Goal: Task Accomplishment & Management: Manage account settings

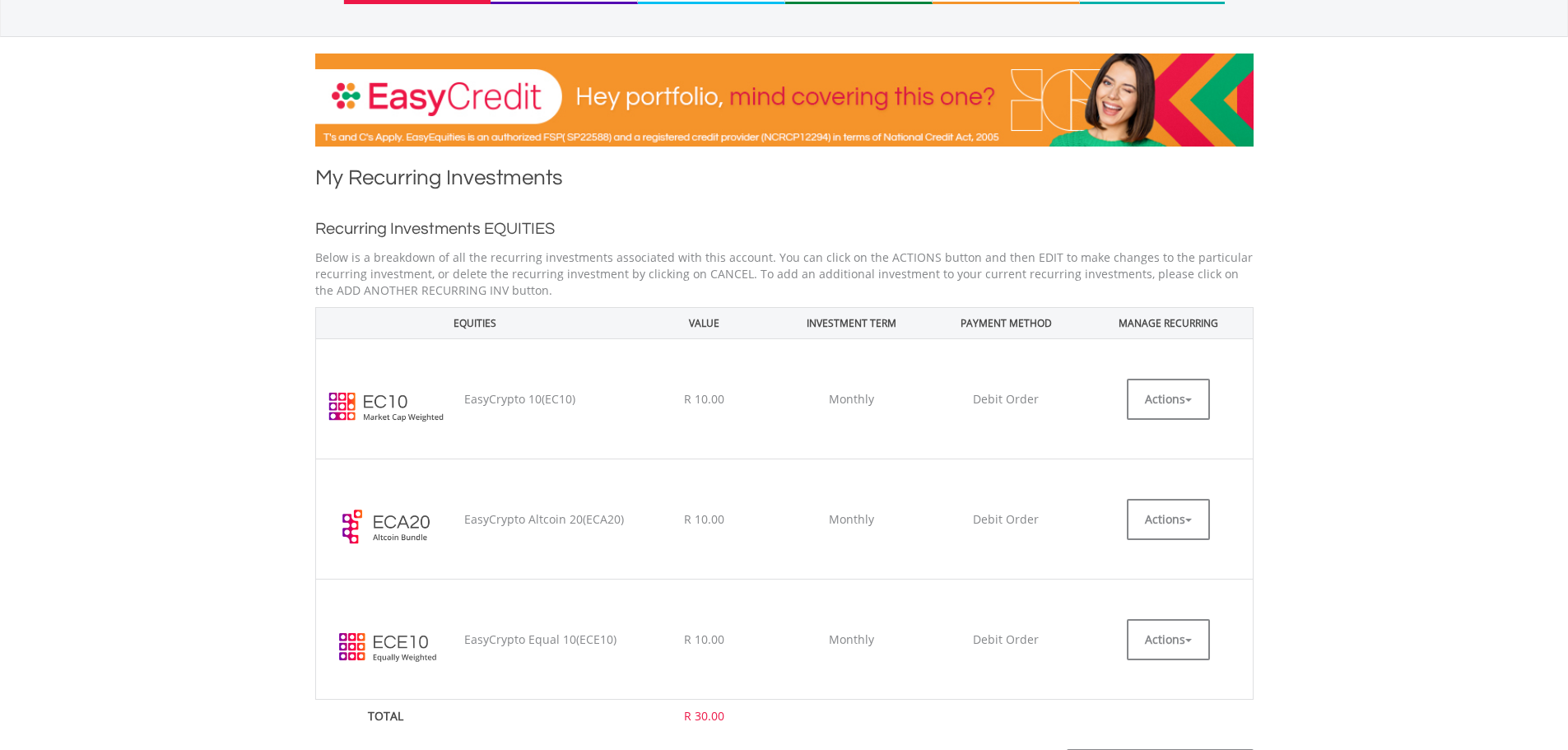
scroll to position [247, 0]
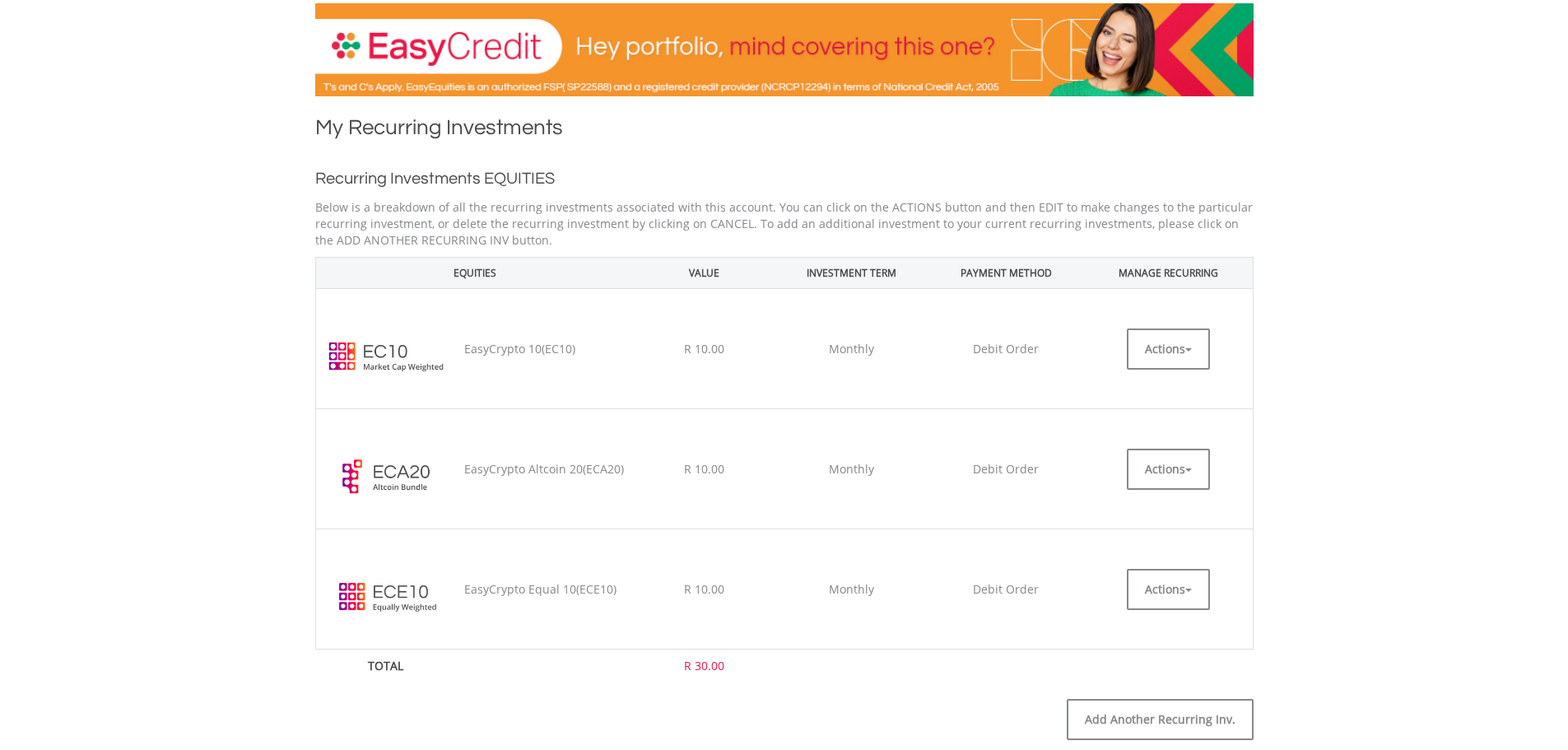
click at [469, 342] on td "EasyCrypto 10(EC10)" at bounding box center [545, 348] width 177 height 120
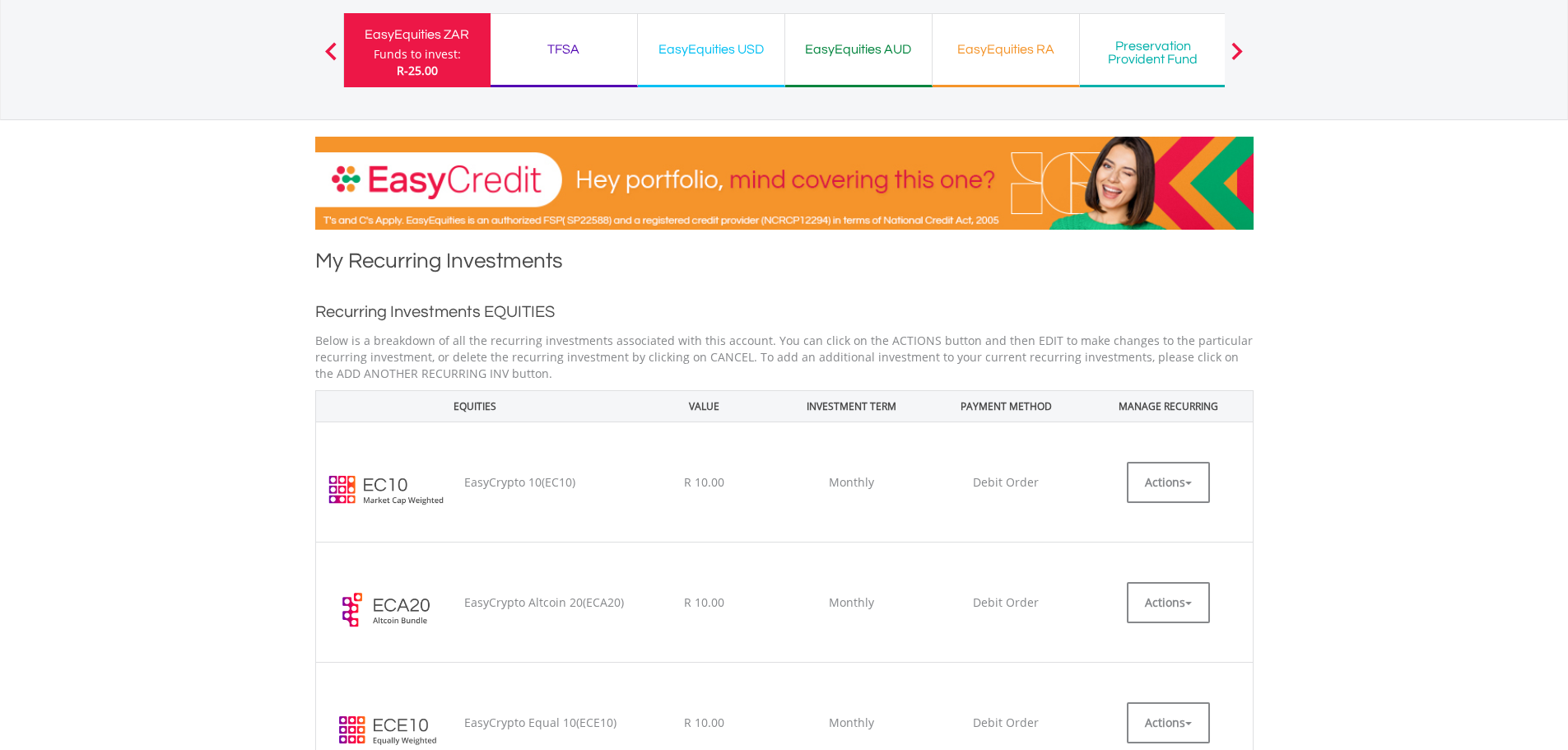
scroll to position [0, 0]
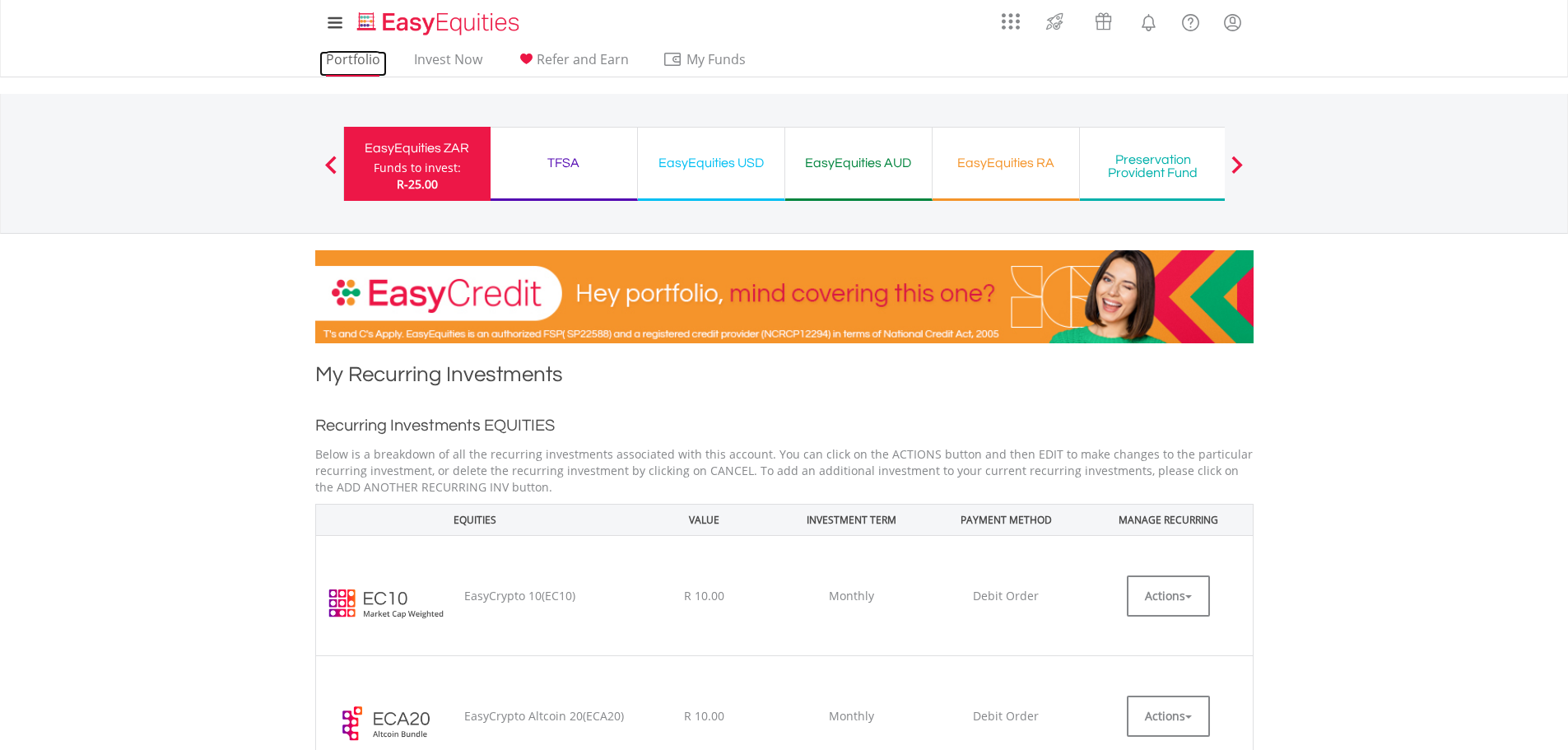
click at [345, 60] on link "Portfolio" at bounding box center [353, 64] width 68 height 26
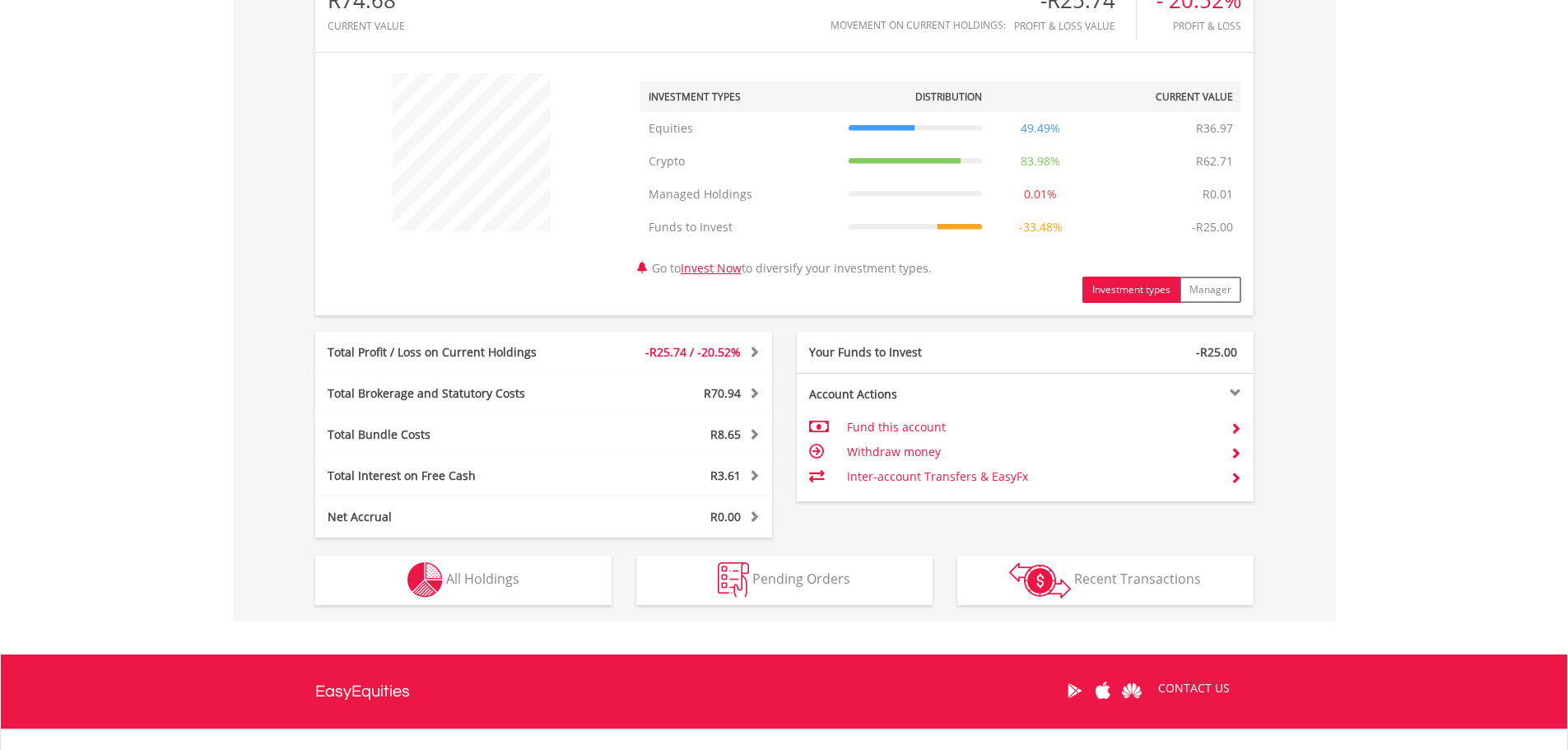
scroll to position [709, 0]
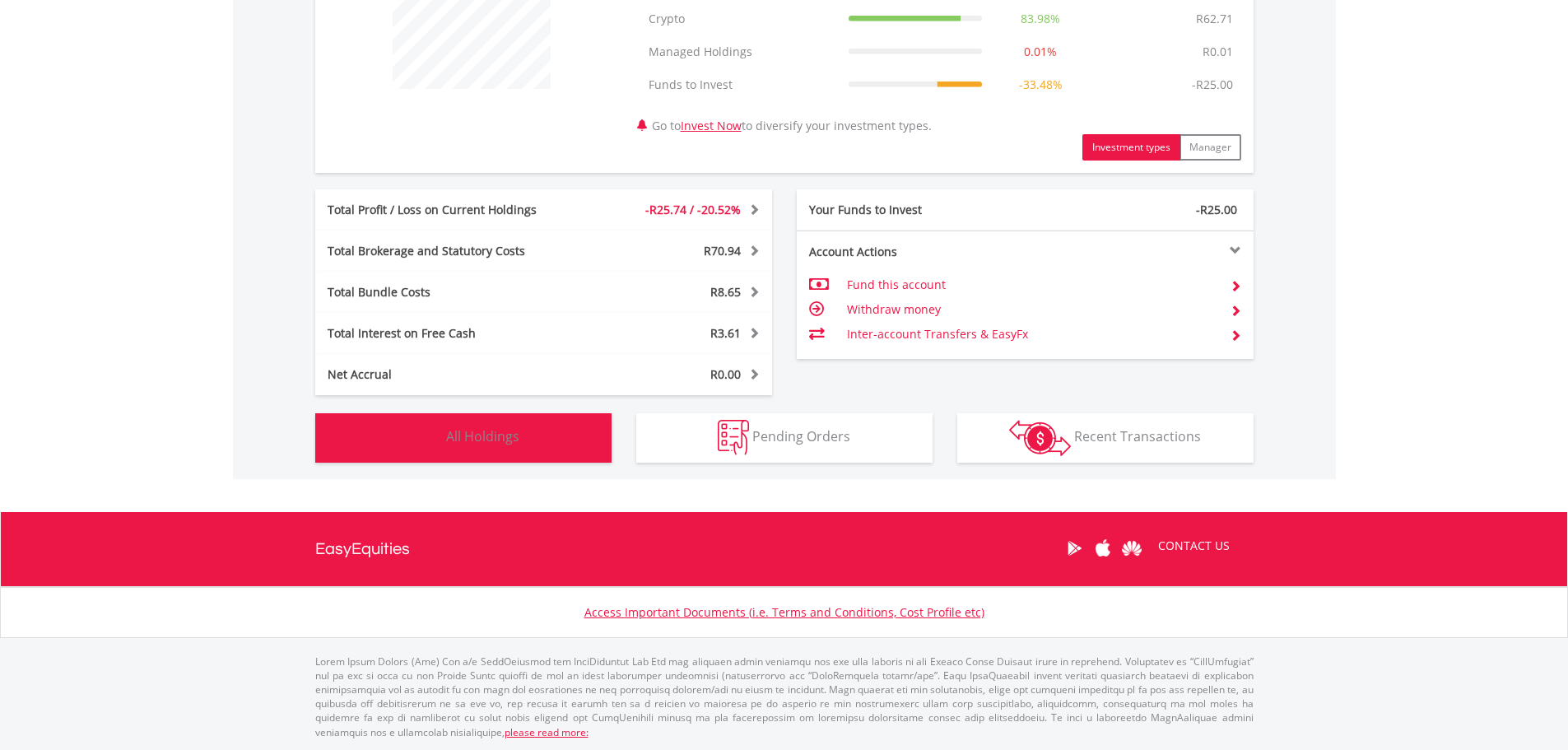
click at [545, 451] on button "Holdings All Holdings" at bounding box center [464, 438] width 296 height 49
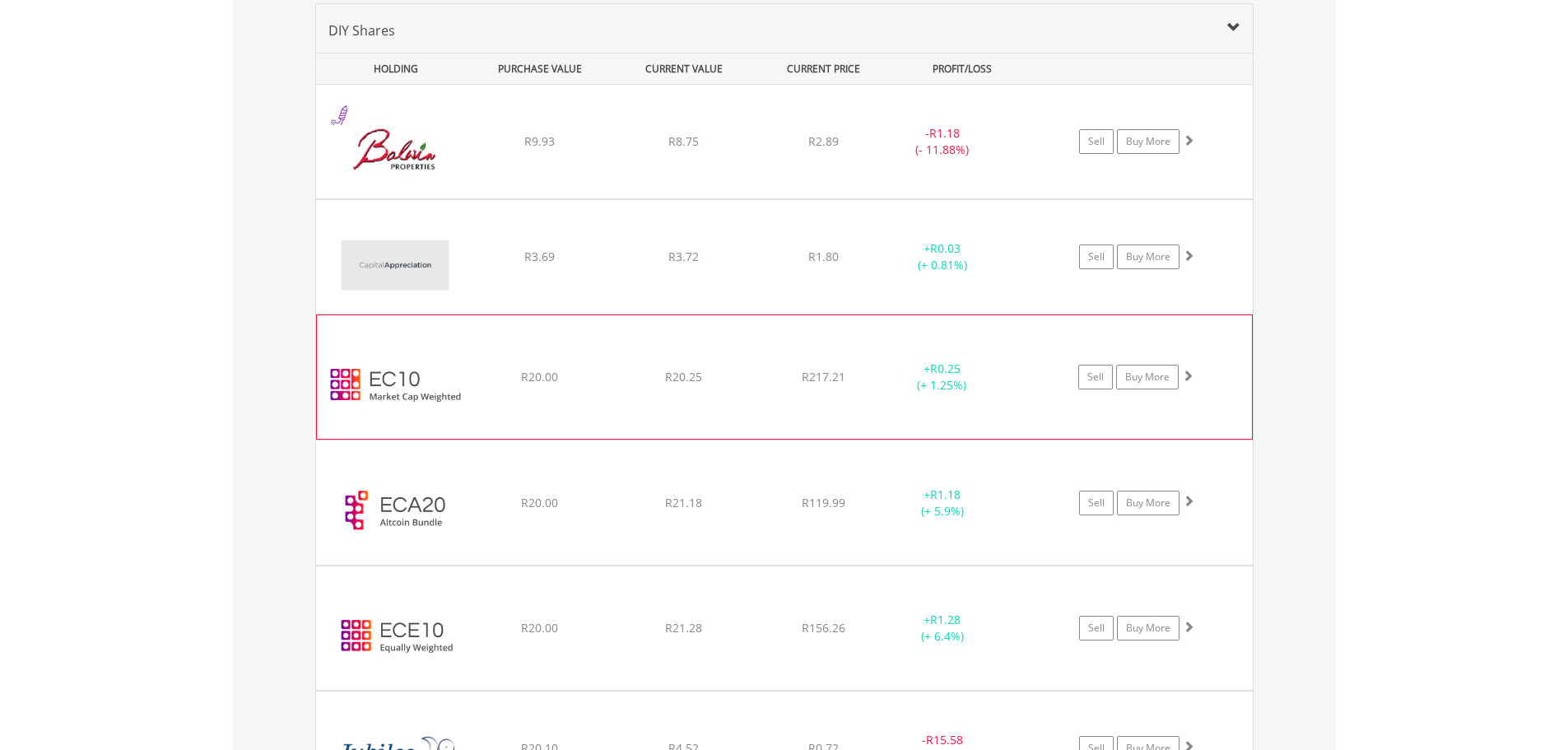
scroll to position [1221, 0]
click at [432, 382] on img at bounding box center [395, 382] width 142 height 99
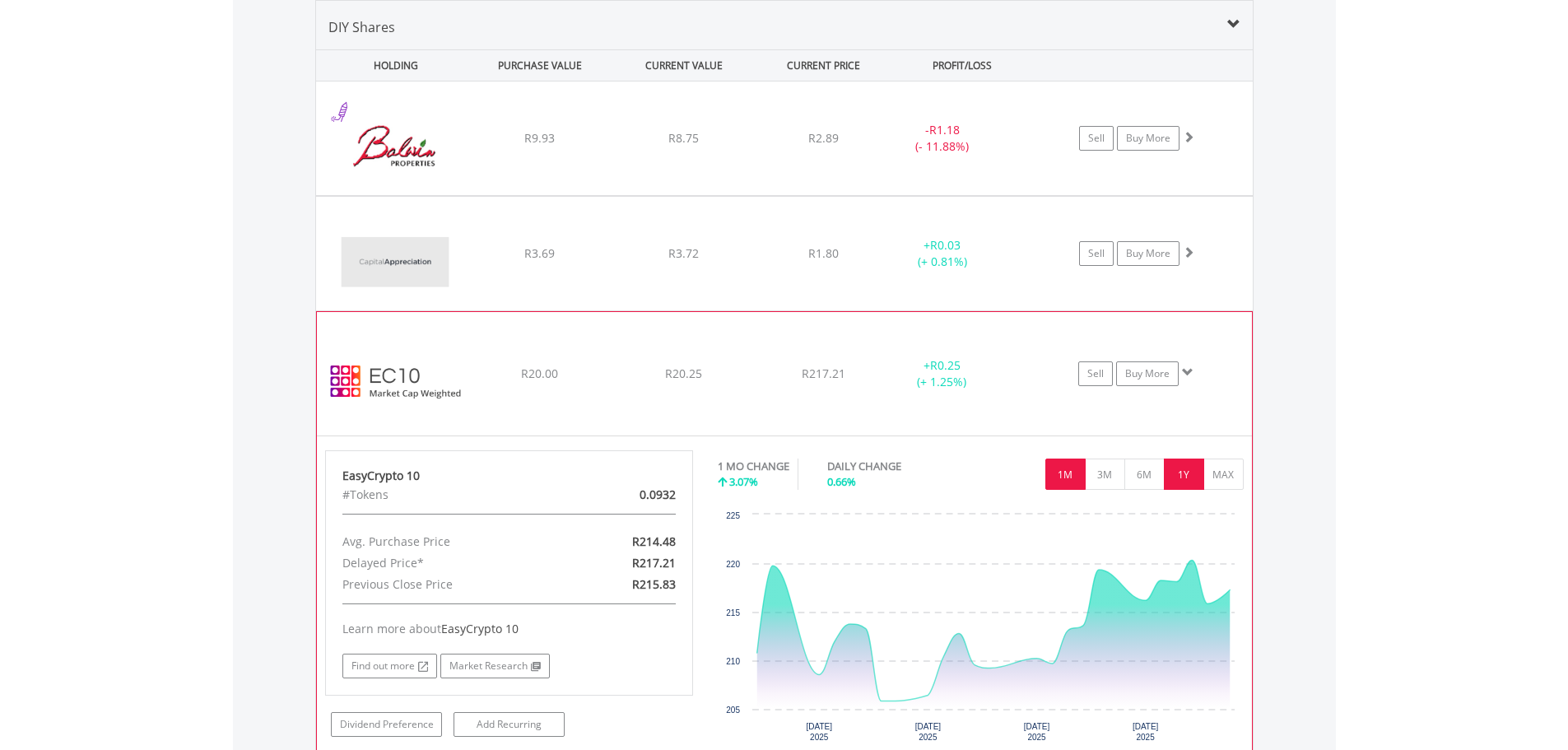
click at [1187, 482] on button "1Y" at bounding box center [1184, 474] width 40 height 31
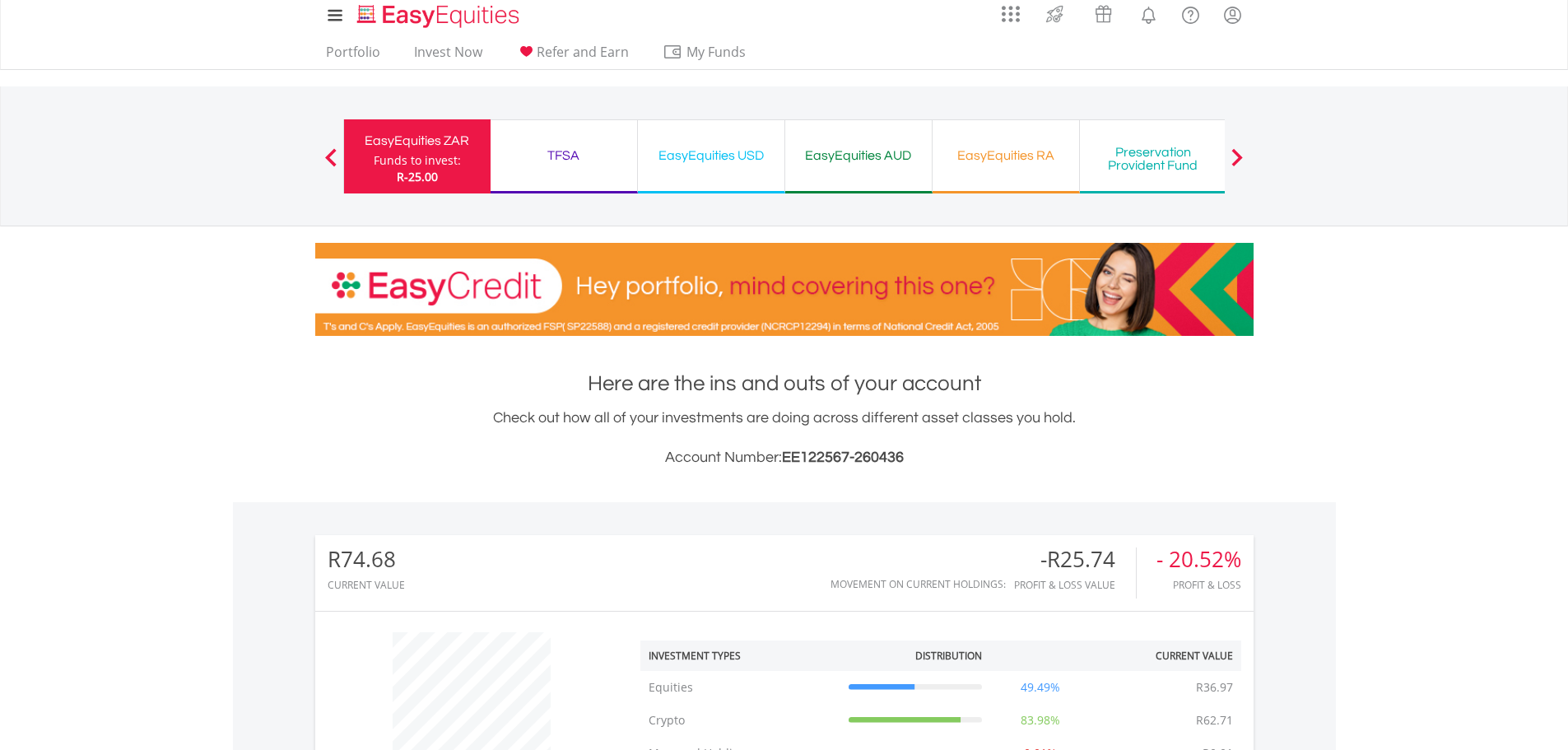
scroll to position [0, 0]
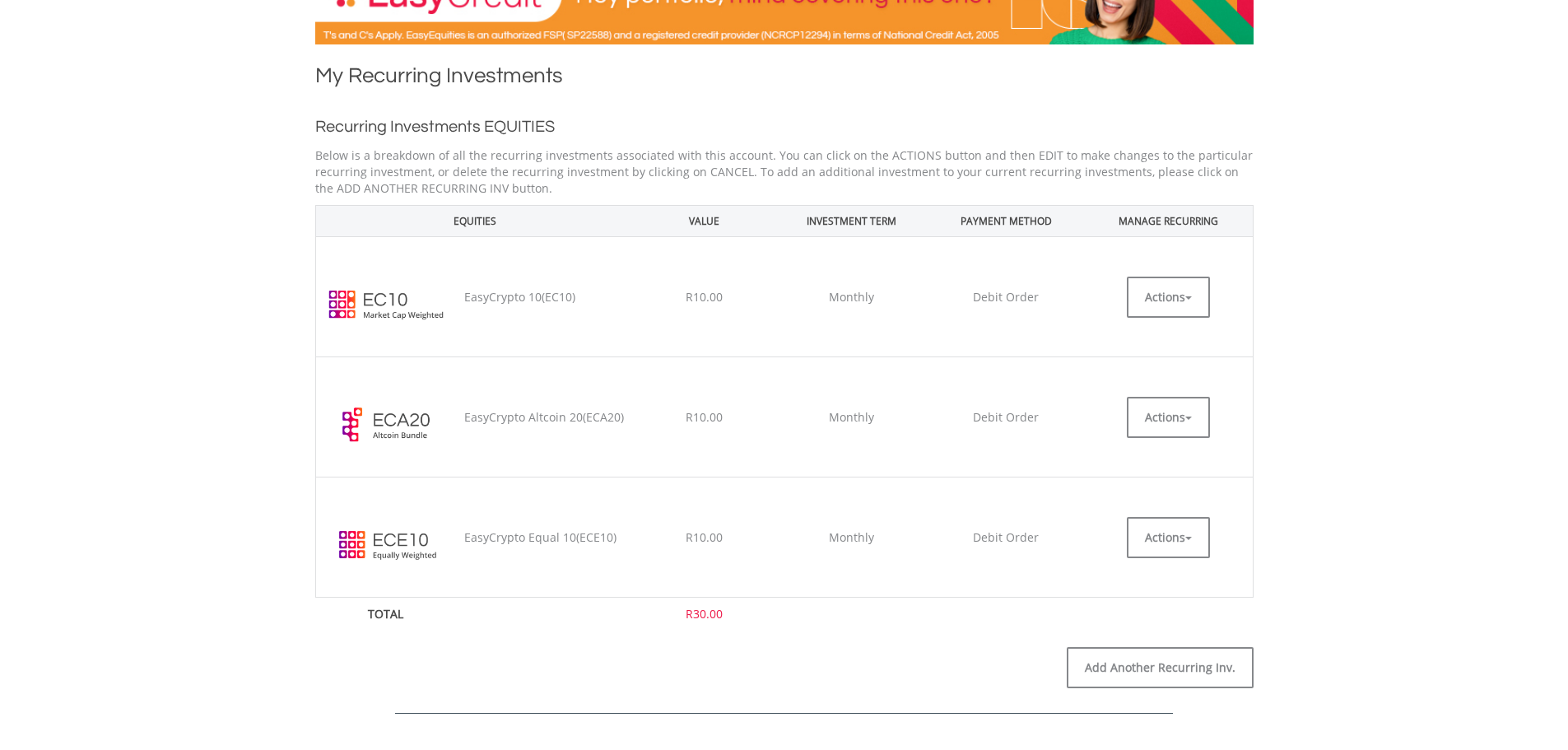
scroll to position [329, 0]
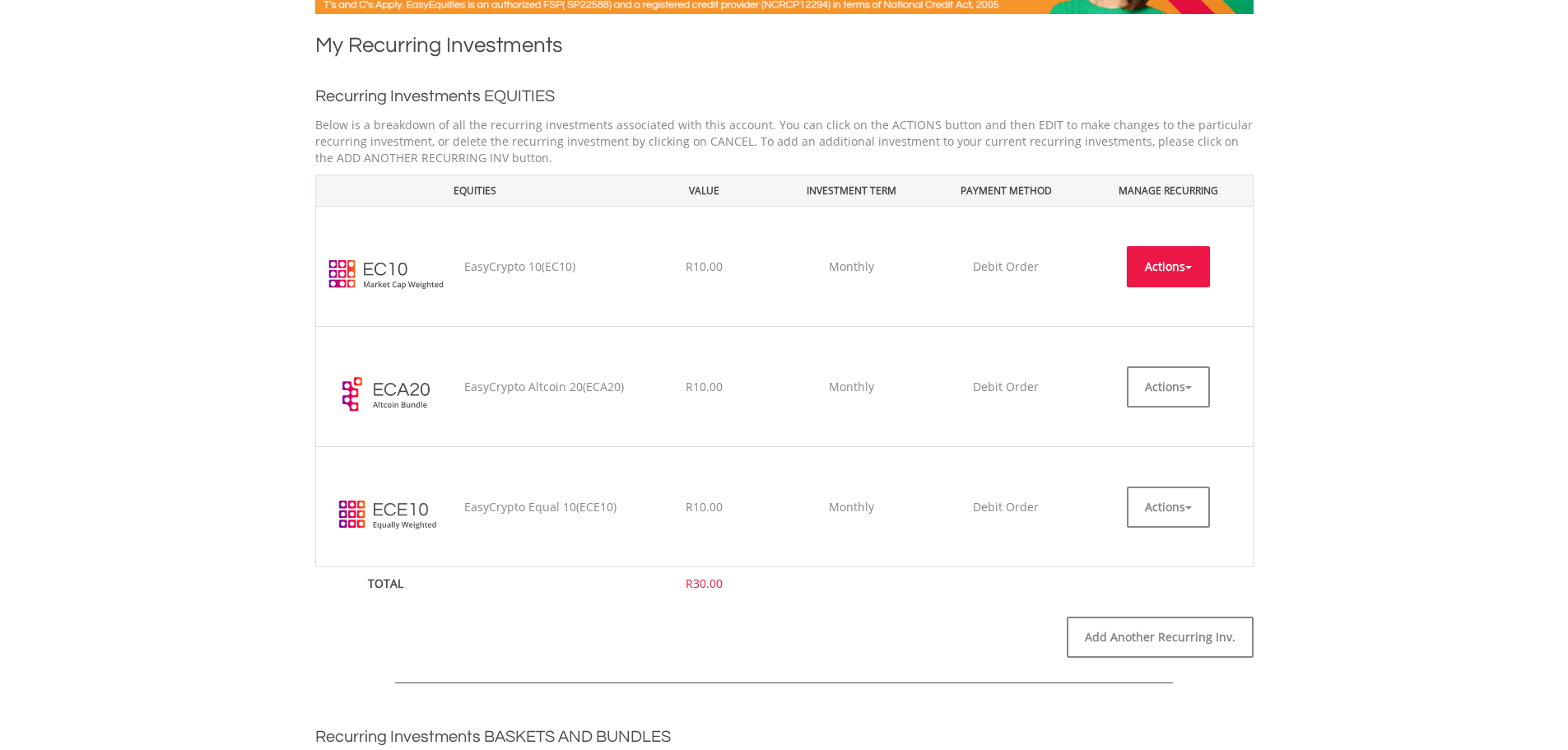
click at [1171, 273] on button "Actions" at bounding box center [1168, 266] width 83 height 41
click at [1166, 307] on link "EDIT" at bounding box center [1168, 303] width 83 height 20
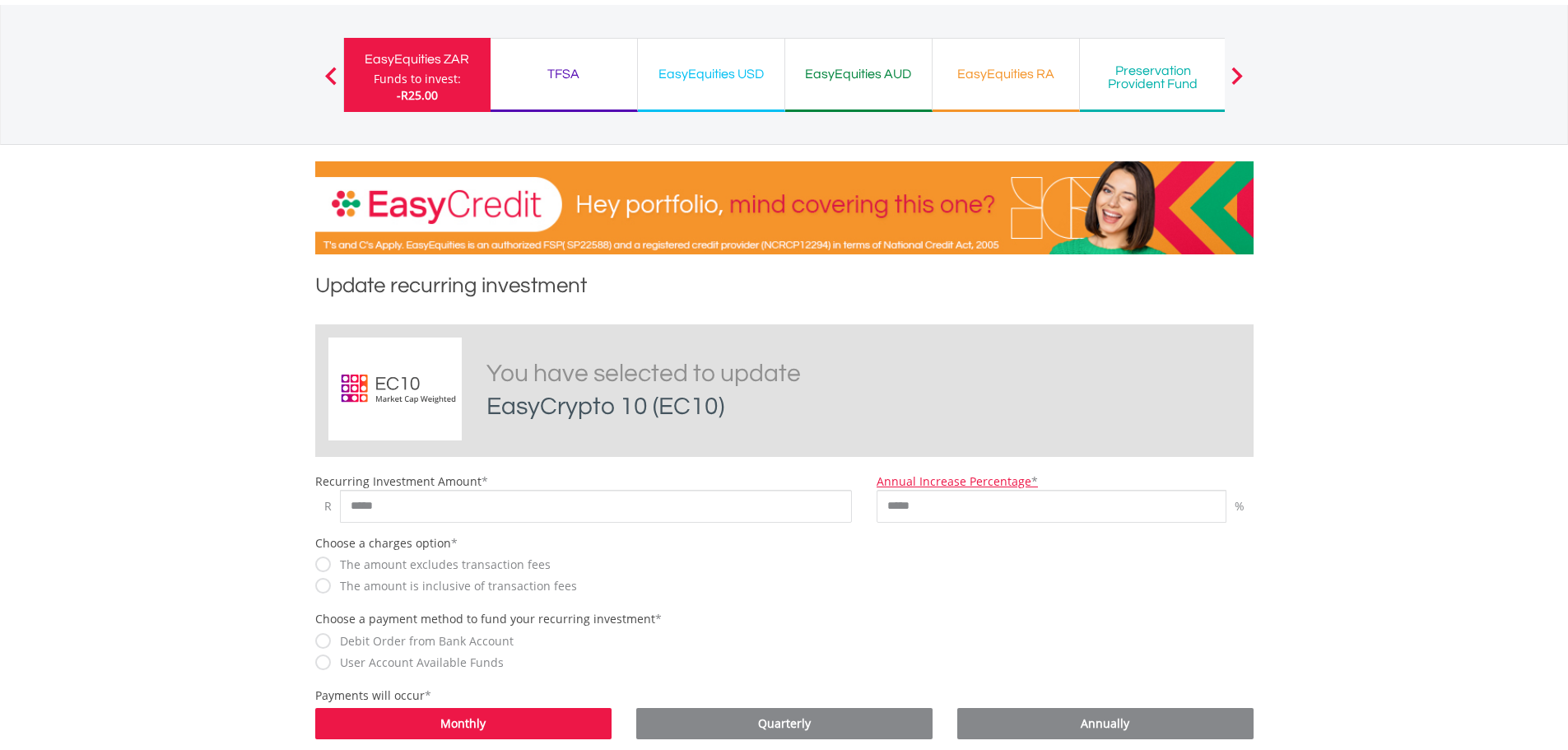
scroll to position [247, 0]
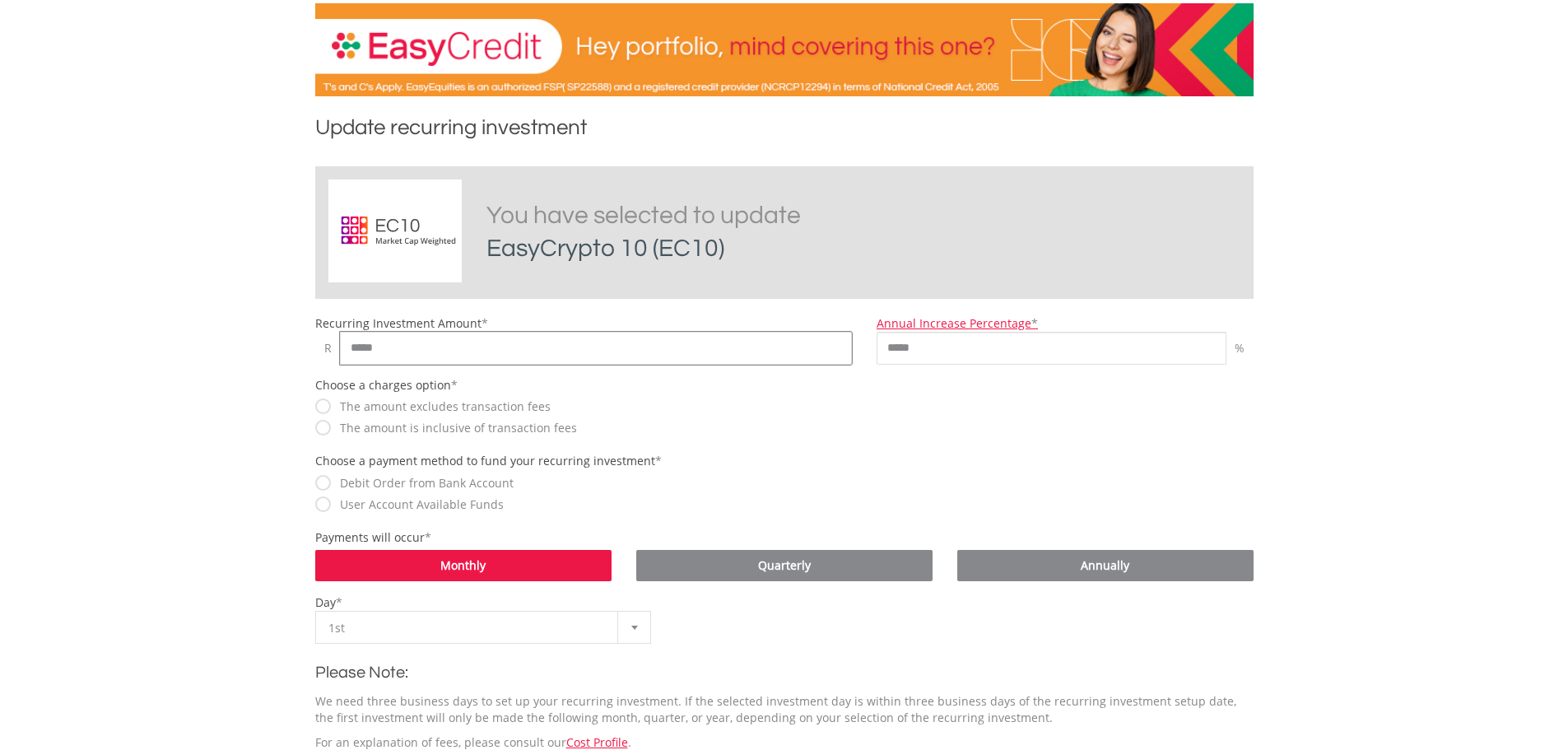
drag, startPoint x: 573, startPoint y: 363, endPoint x: 475, endPoint y: 353, distance: 98.5
click at [498, 357] on input "*****" at bounding box center [596, 348] width 513 height 33
drag, startPoint x: 408, startPoint y: 344, endPoint x: 270, endPoint y: 338, distance: 138.1
click at [270, 338] on body "My Investments Invest Now New Listings Sell My Recurring Investments Pending Or…" at bounding box center [784, 658] width 1568 height 1810
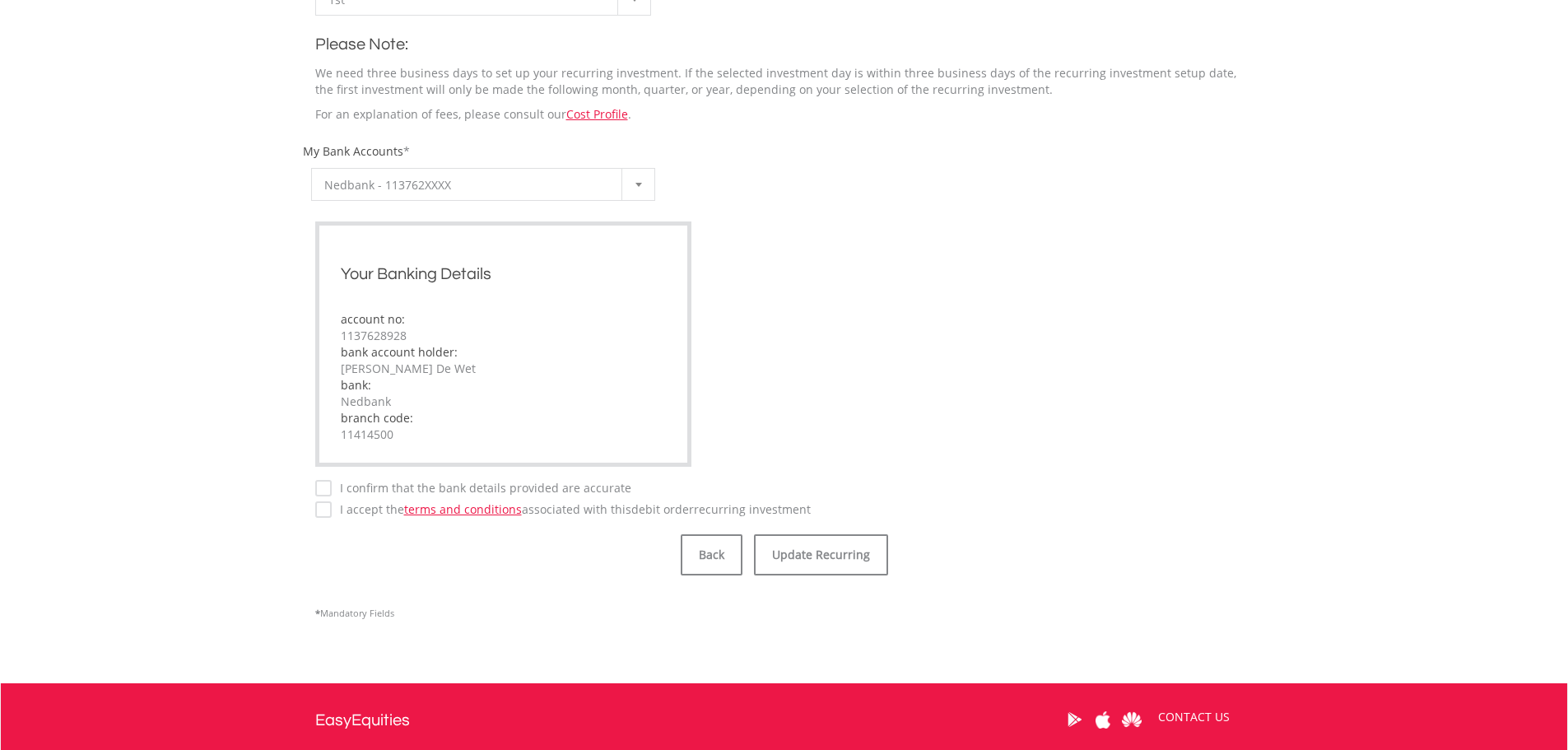
scroll to position [1046, 0]
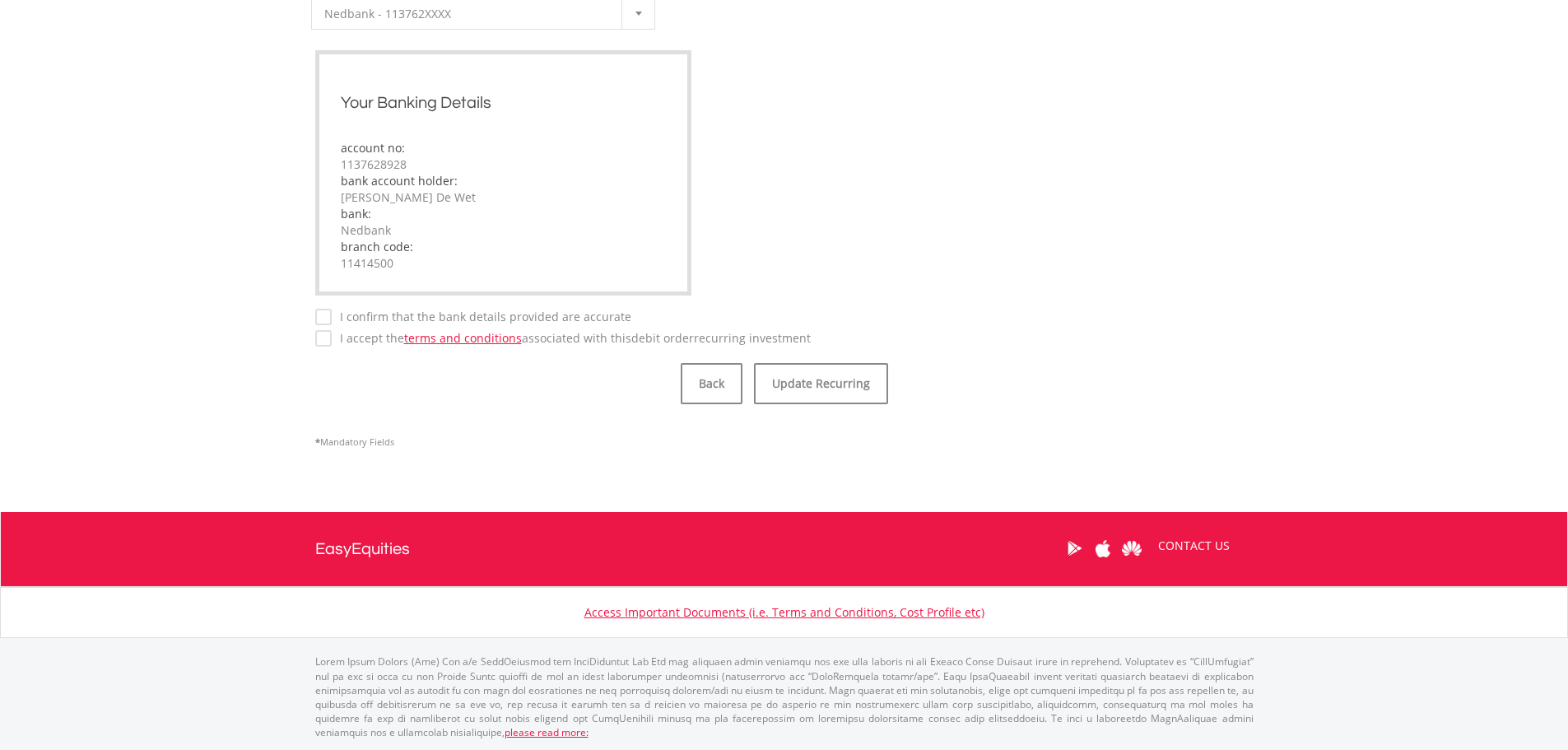
type input "****"
click at [332, 324] on label "I confirm that the bank details provided are accurate" at bounding box center [482, 316] width 300 height 16
click at [785, 383] on button "Update Recurring" at bounding box center [821, 383] width 134 height 41
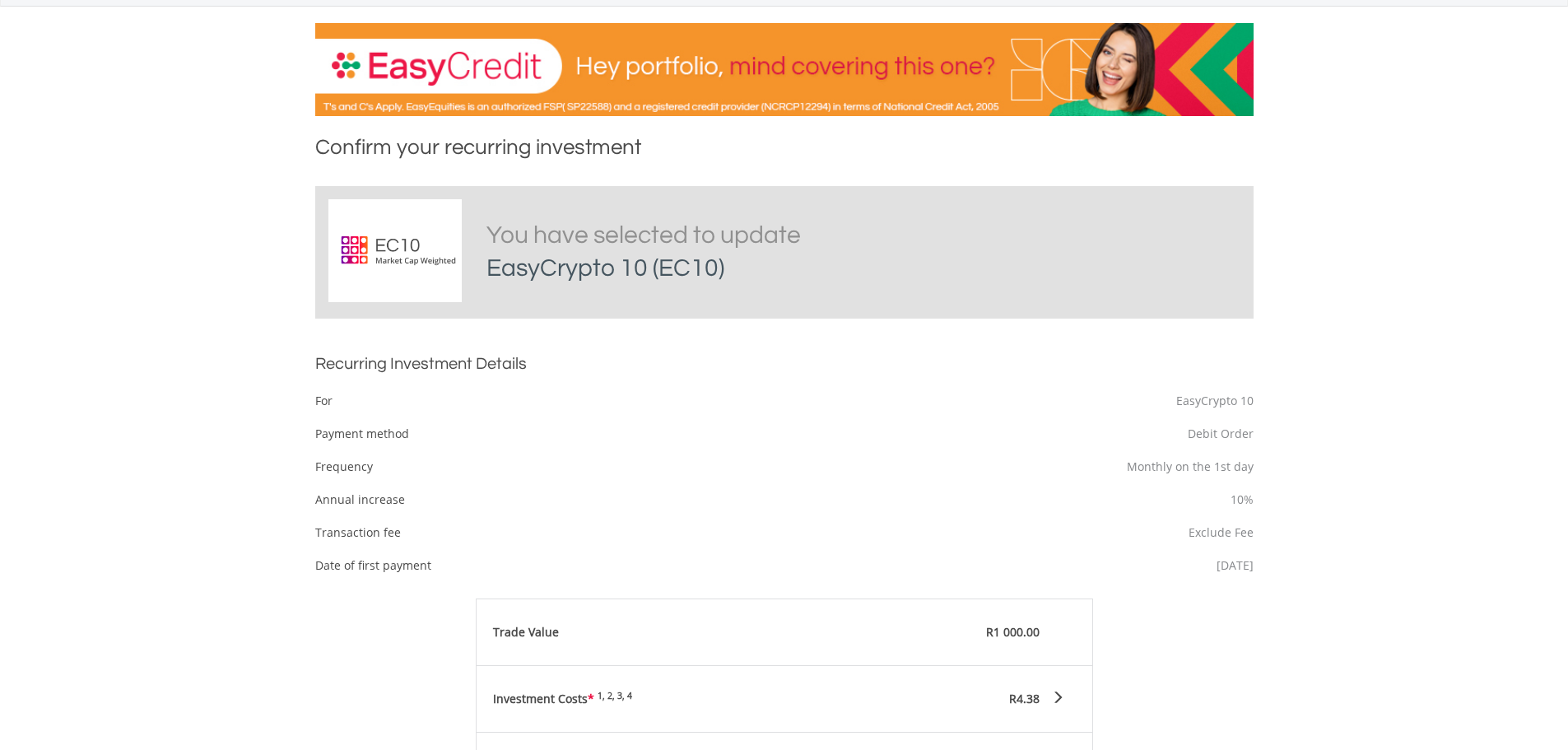
scroll to position [659, 0]
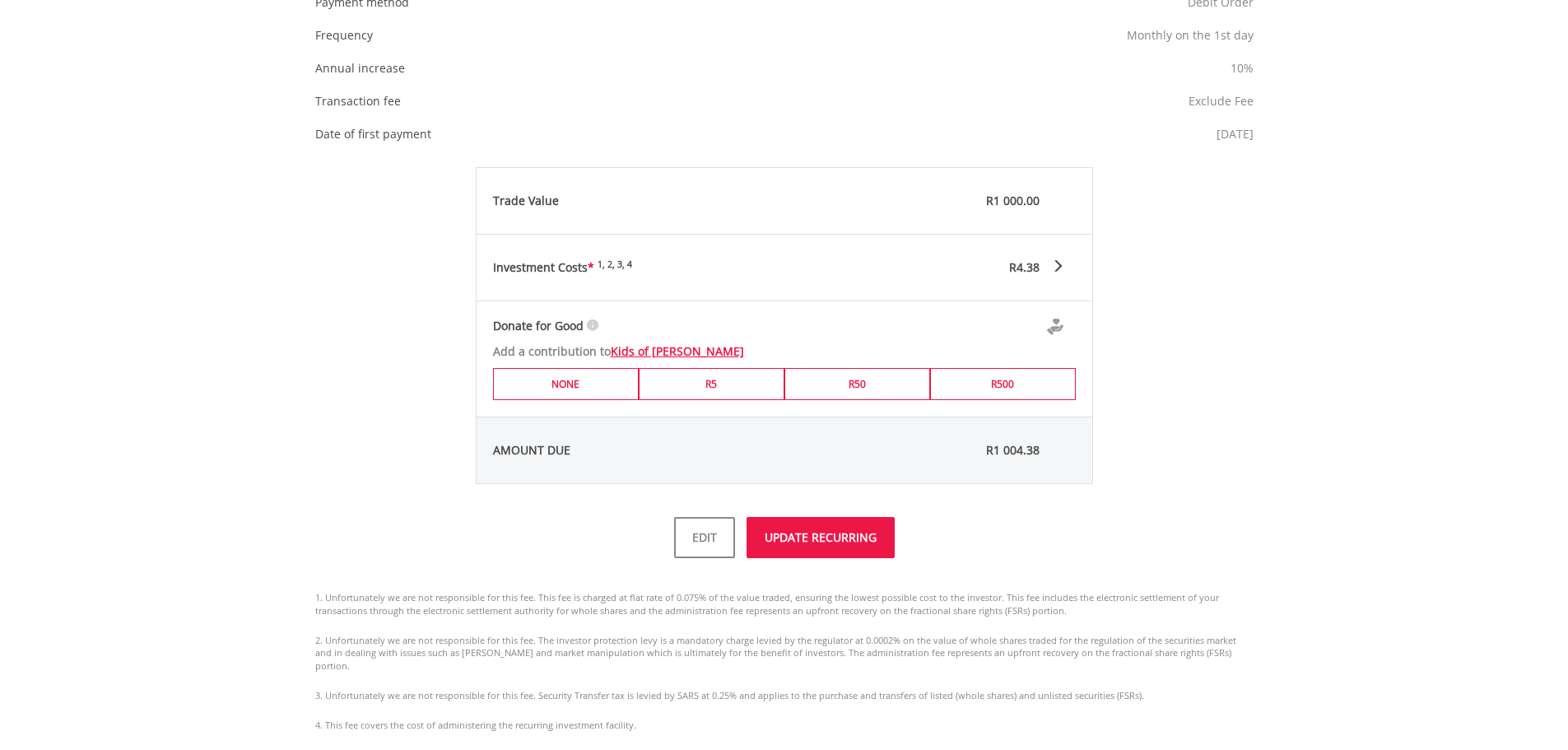
click at [793, 539] on button "UPDATE RECURRING" at bounding box center [821, 537] width 148 height 41
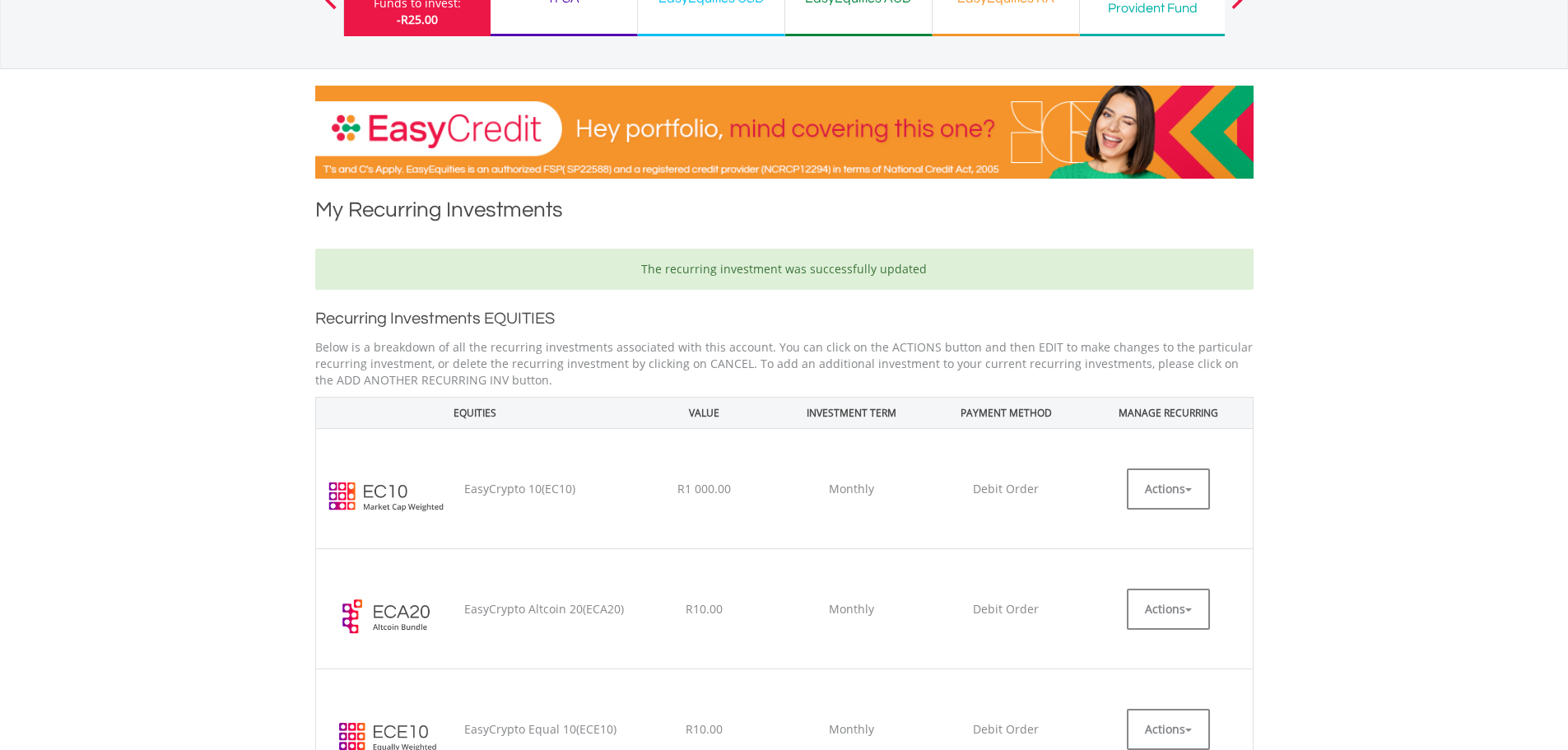
scroll to position [329, 0]
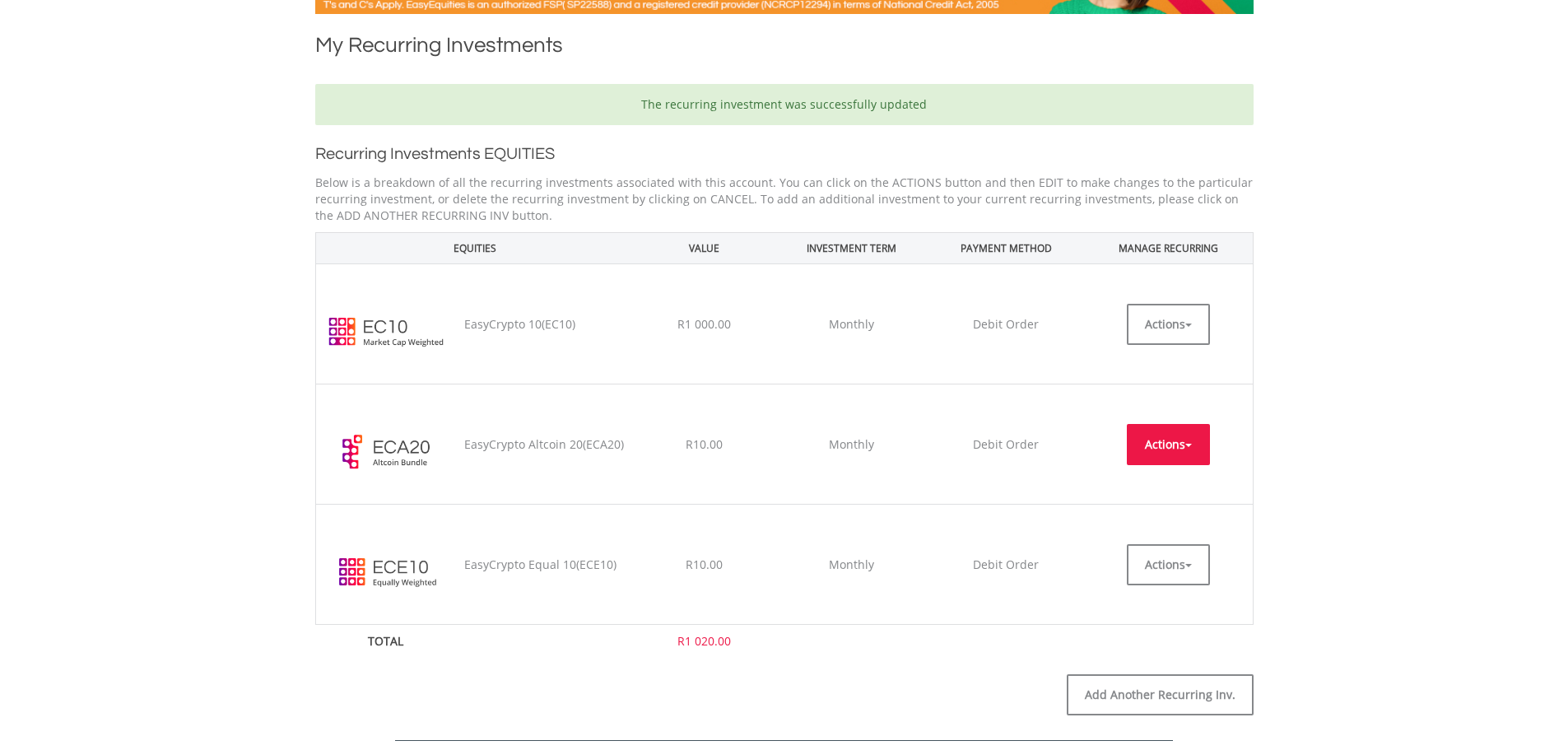
click at [1153, 449] on button "Actions" at bounding box center [1168, 444] width 83 height 41
click at [1184, 481] on link "EDIT" at bounding box center [1168, 481] width 83 height 20
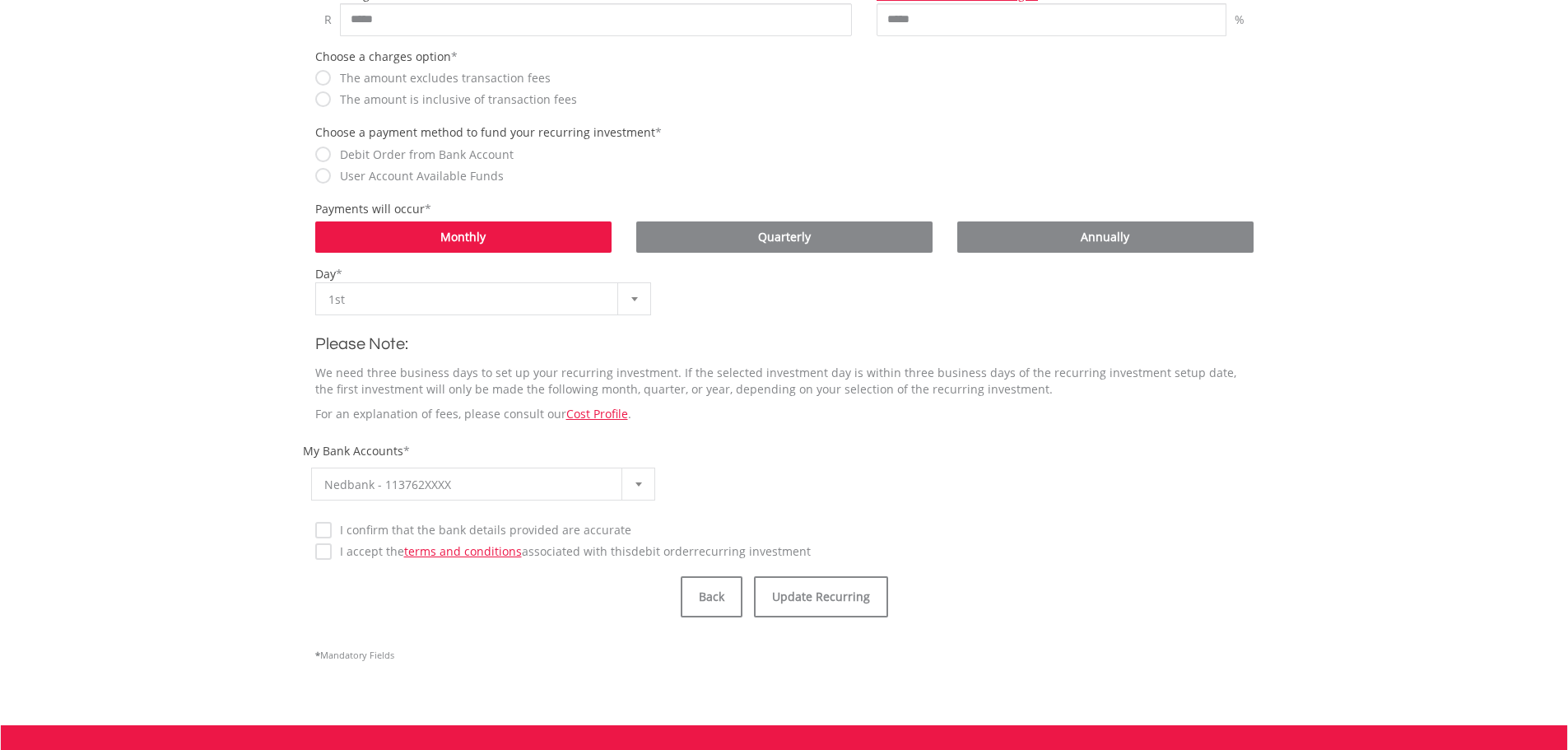
scroll to position [329, 0]
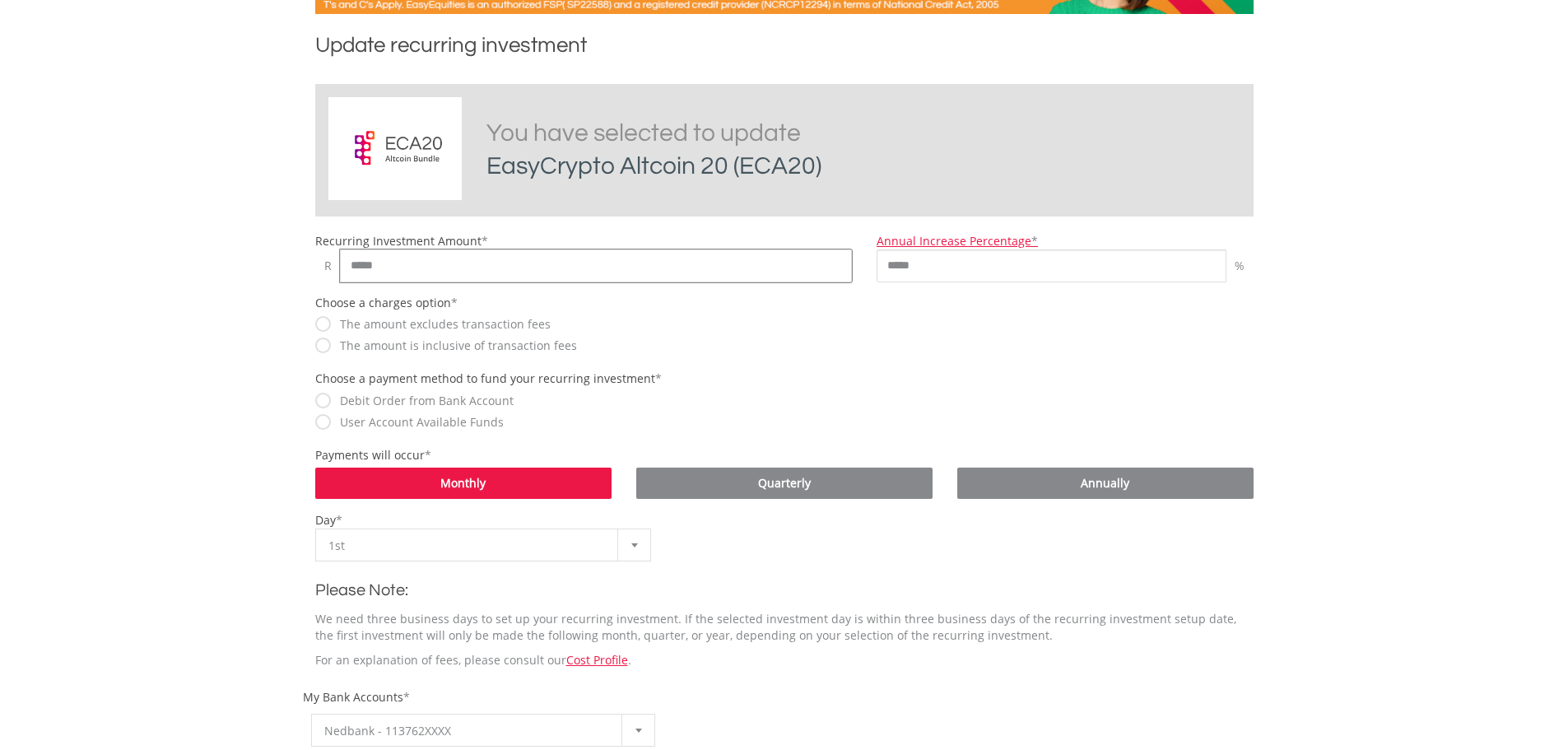
drag, startPoint x: 403, startPoint y: 261, endPoint x: 258, endPoint y: 263, distance: 145.0
click at [258, 263] on body "My Investments Invest Now New Listings Sell My Recurring Investments Pending Or…" at bounding box center [784, 575] width 1568 height 1810
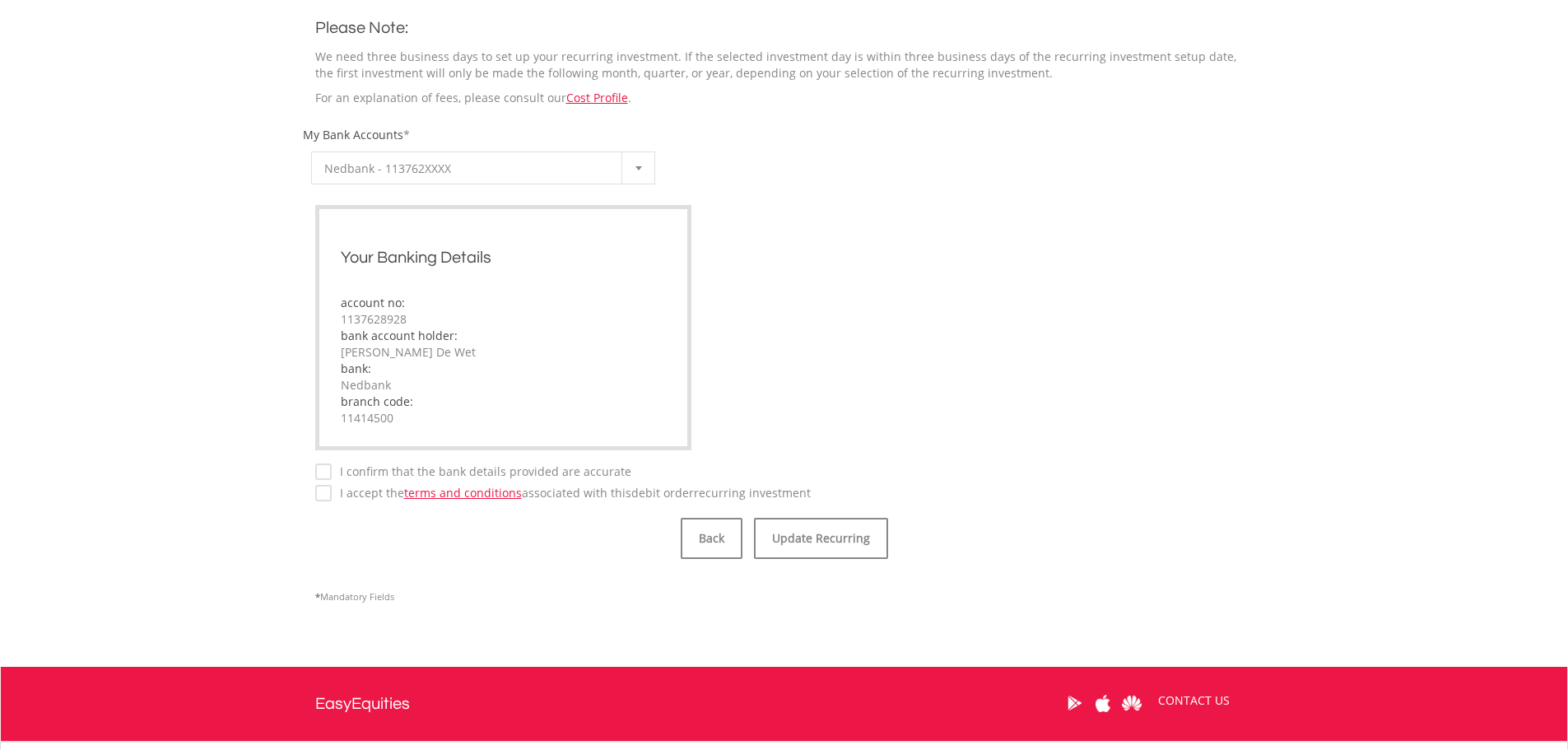
scroll to position [905, 0]
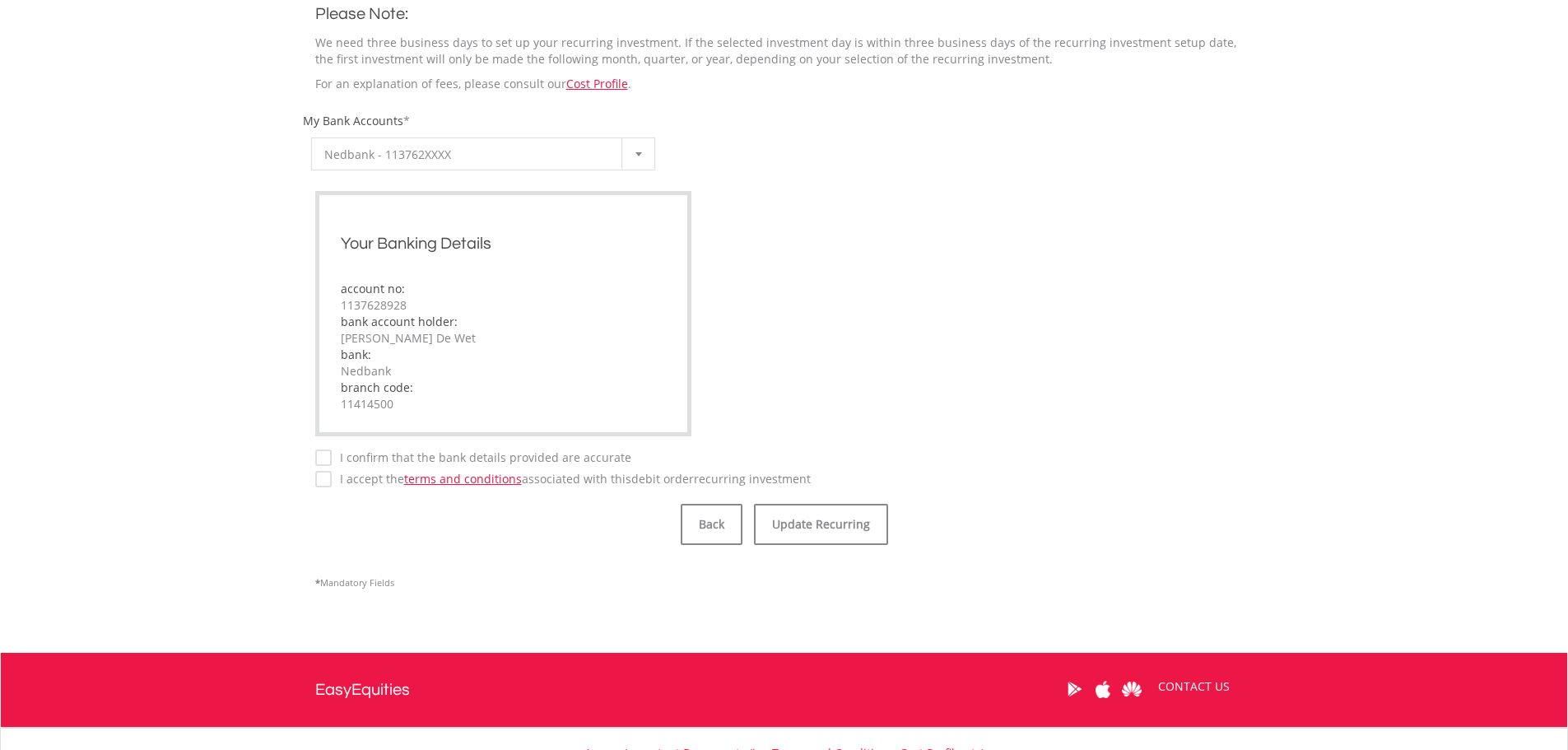
click at [332, 455] on label "I confirm that the bank details provided are accurate" at bounding box center [482, 457] width 300 height 16
click at [332, 481] on label "I accept the terms and conditions associated with this Debit Order recurring in…" at bounding box center [572, 479] width 479 height 16
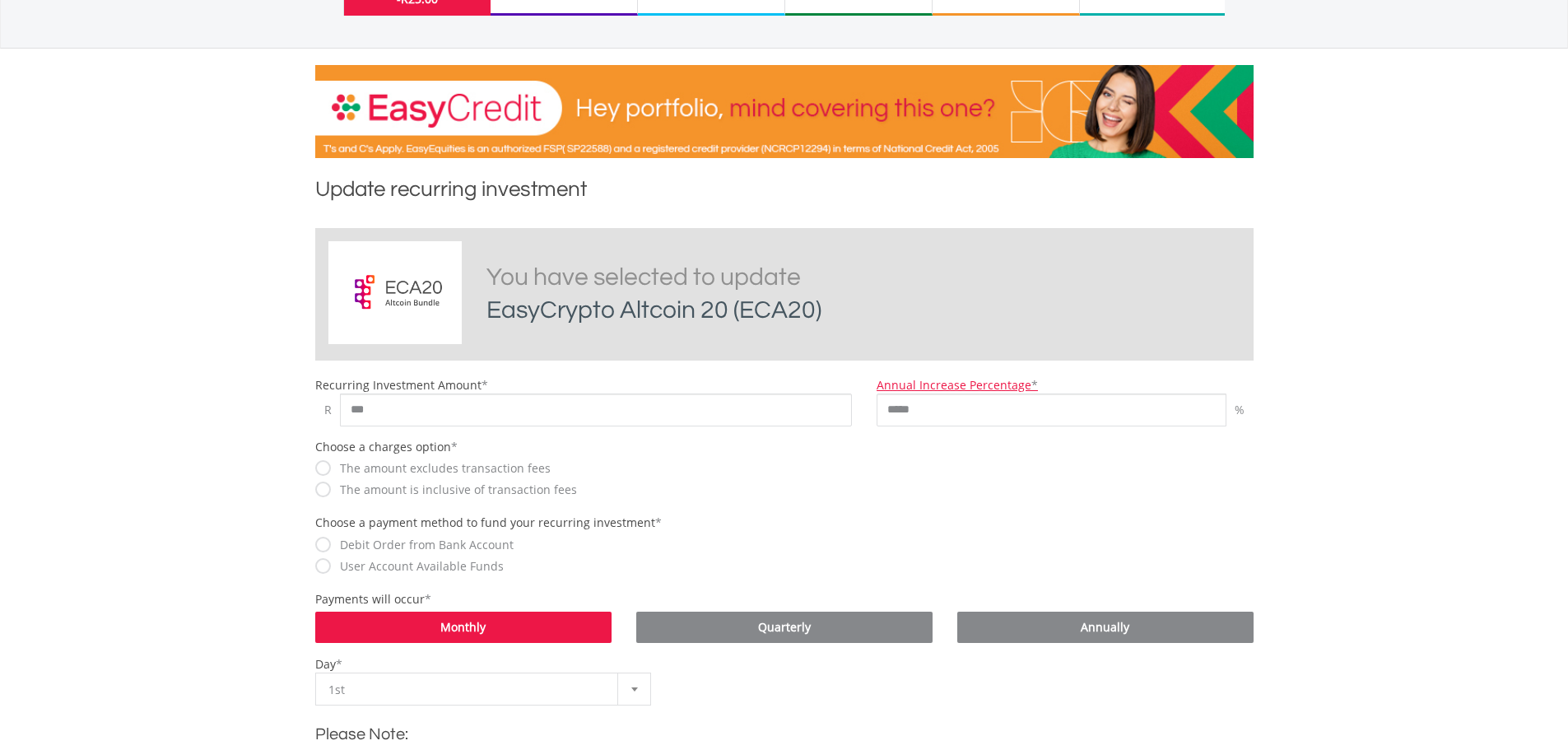
scroll to position [0, 0]
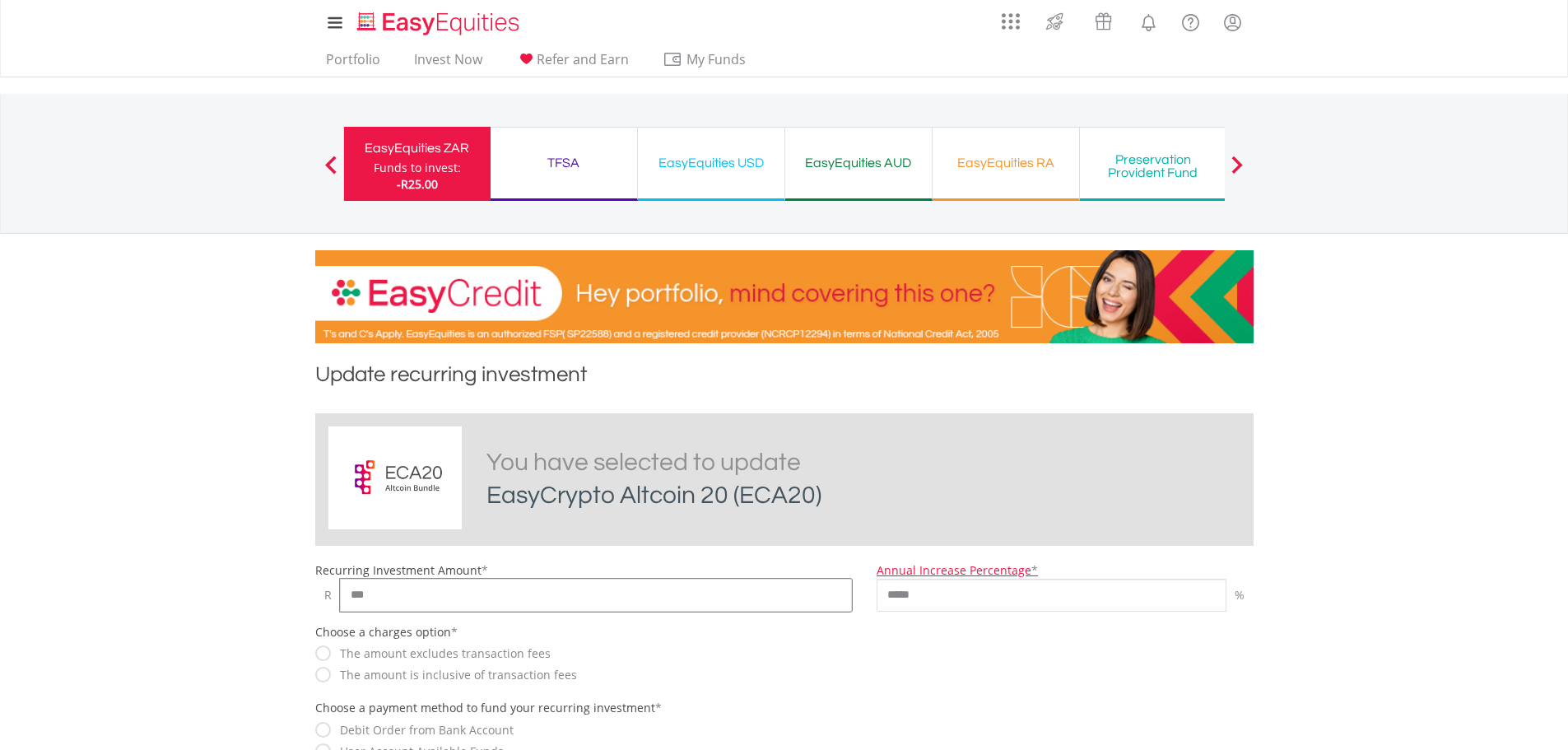
drag, startPoint x: 403, startPoint y: 585, endPoint x: 315, endPoint y: 583, distance: 88.0
click at [325, 584] on div "R ***" at bounding box center [585, 595] width 538 height 33
type input "****"
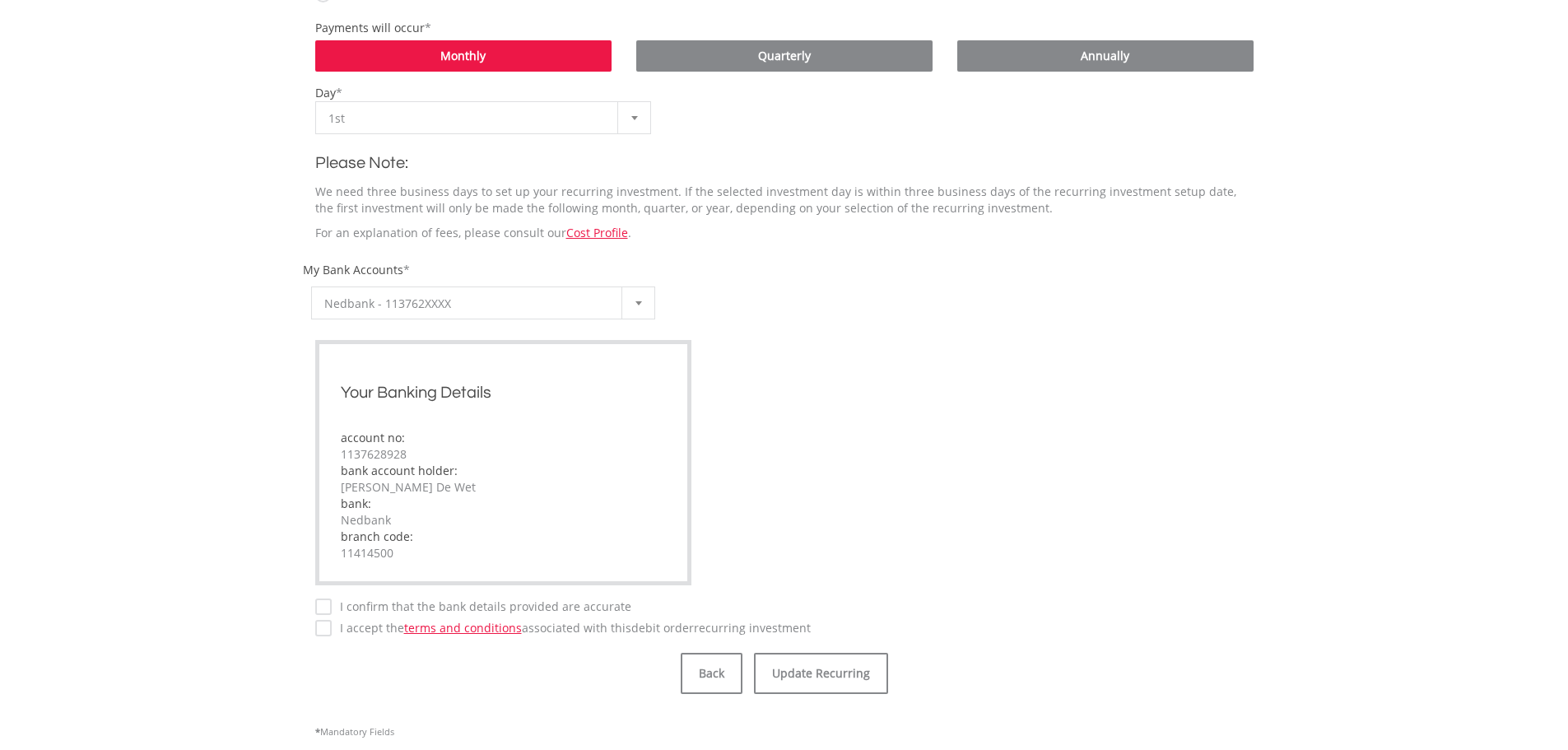
scroll to position [1046, 0]
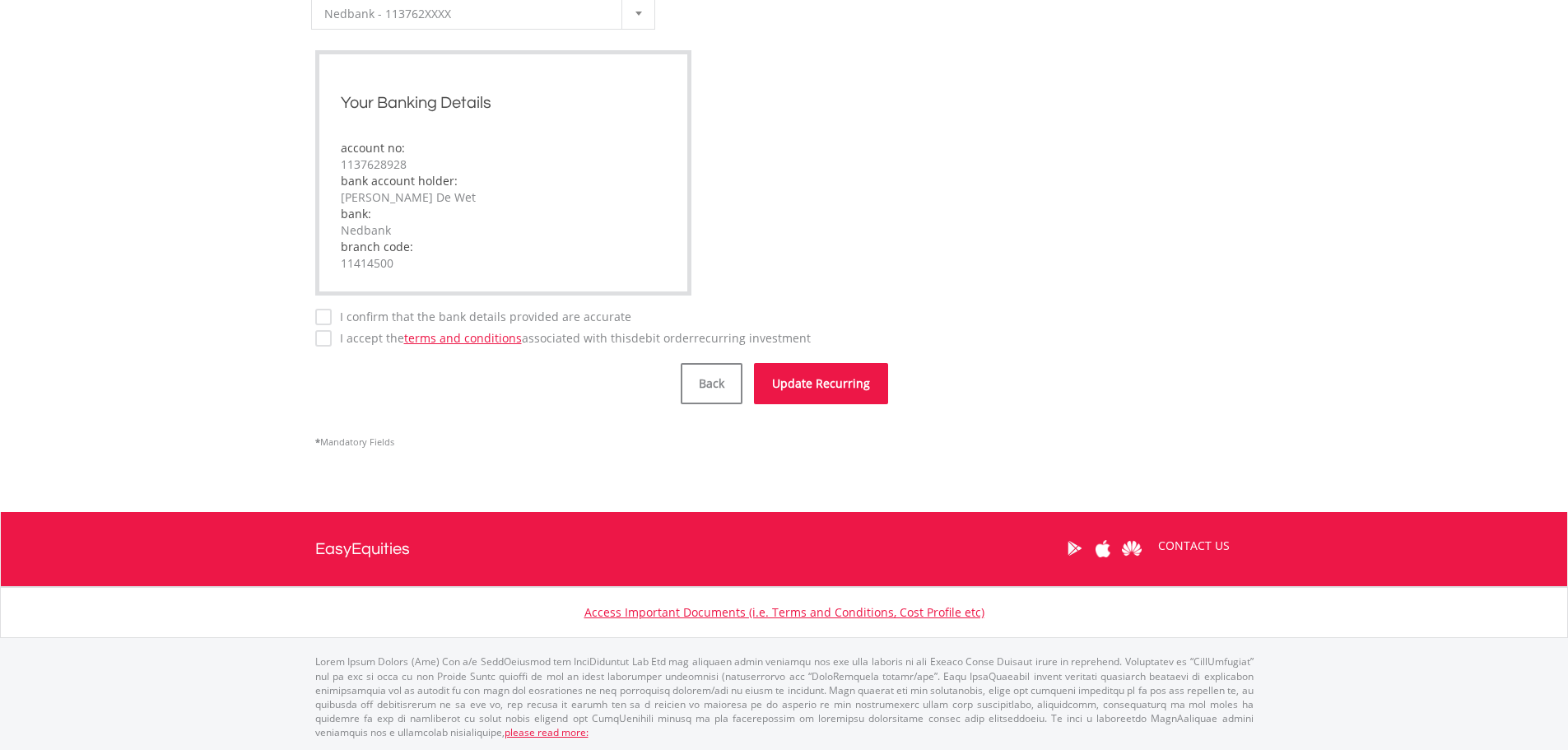
click at [807, 389] on button "Update Recurring" at bounding box center [821, 383] width 134 height 41
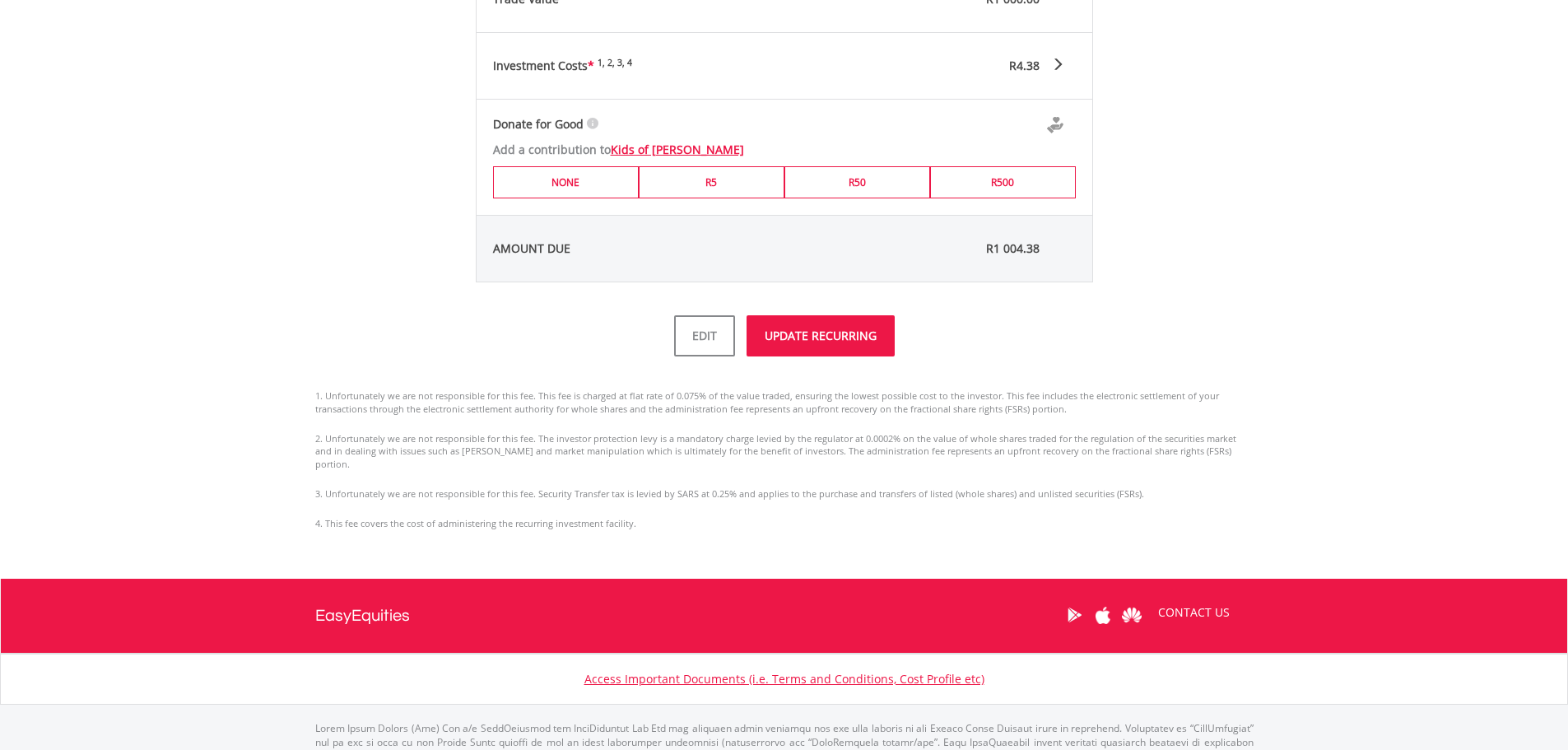
scroll to position [831, 0]
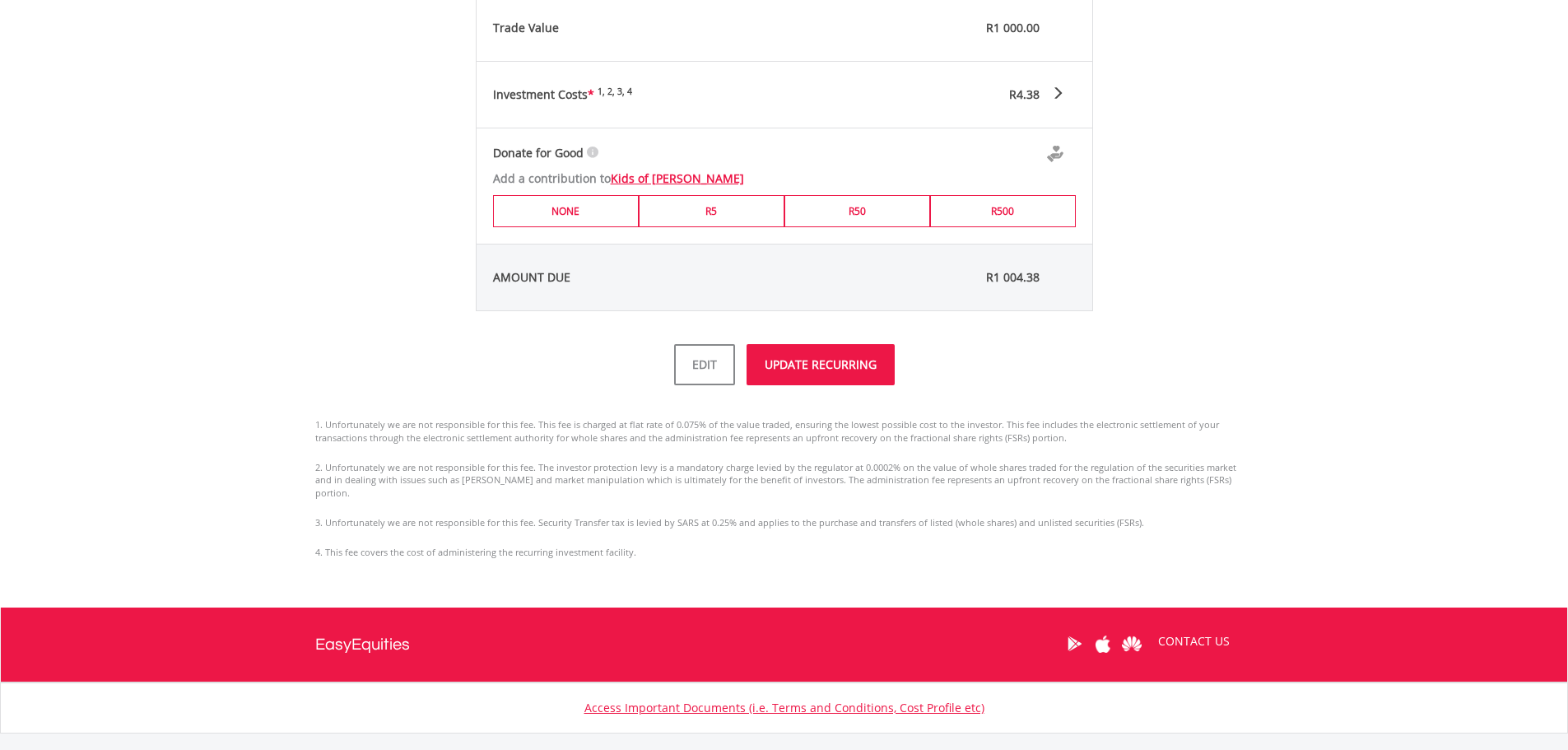
click at [838, 366] on button "UPDATE RECURRING" at bounding box center [821, 364] width 148 height 41
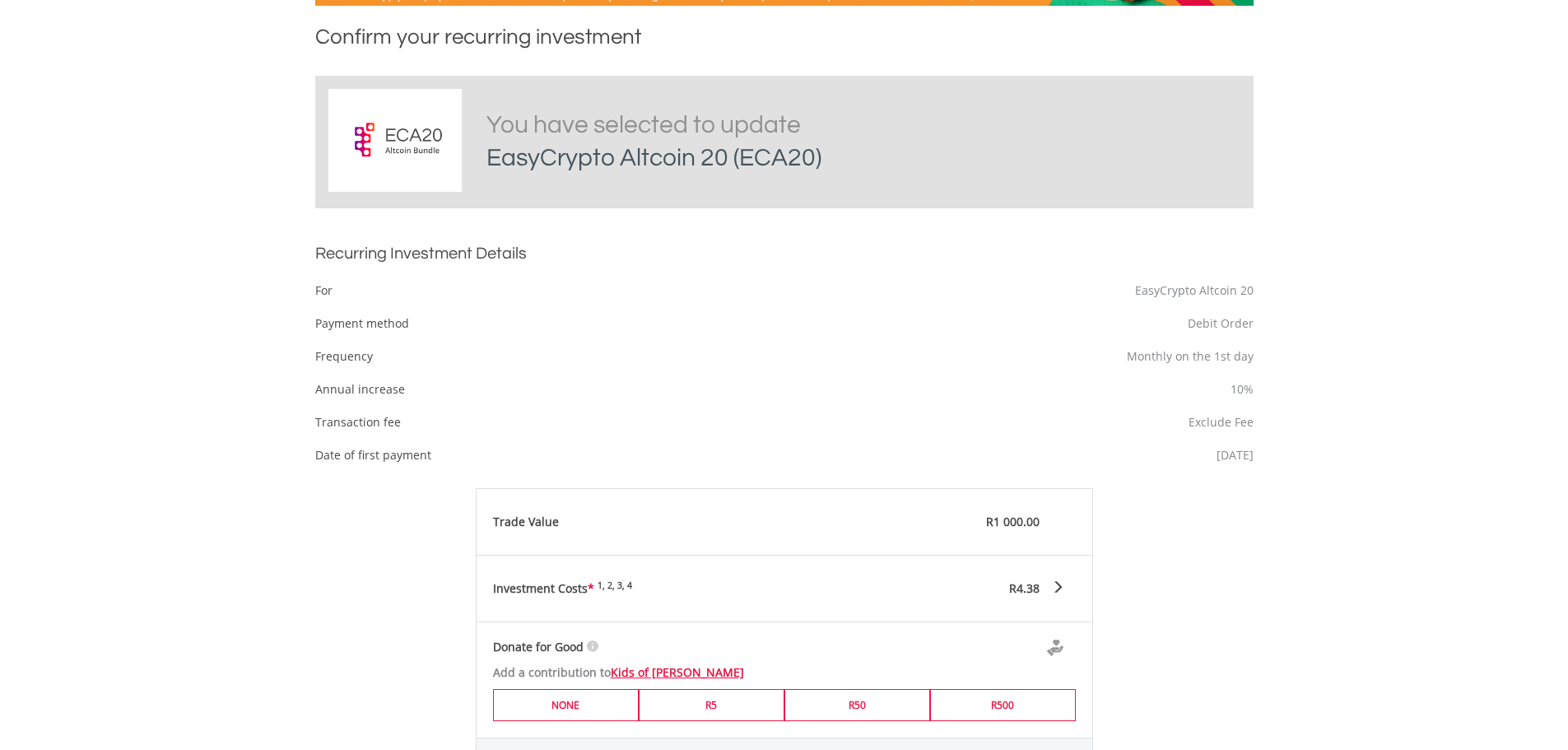
scroll to position [0, 0]
